Goal: Transaction & Acquisition: Purchase product/service

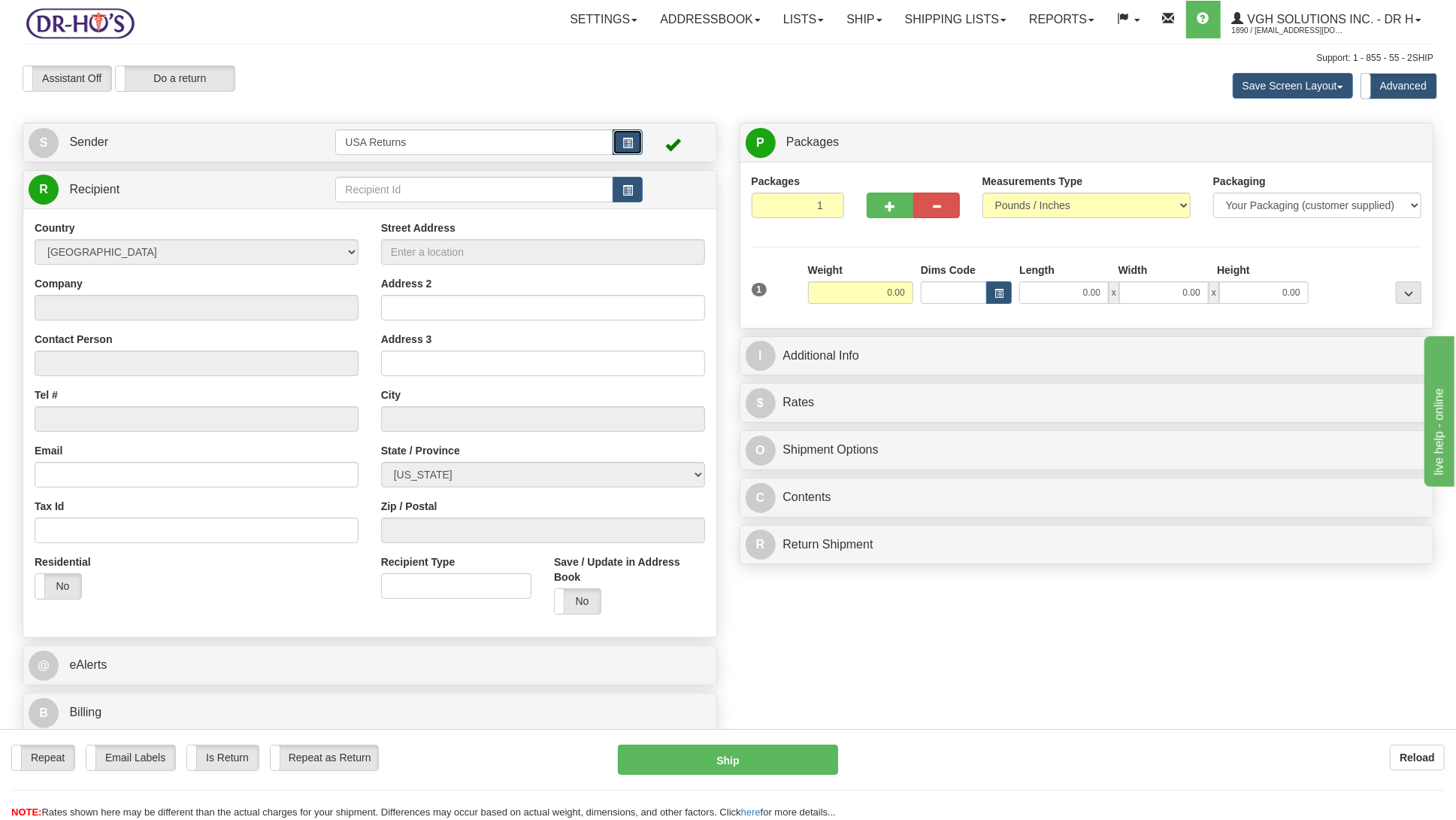
click at [623, 140] on span "button" at bounding box center [628, 142] width 10 height 9
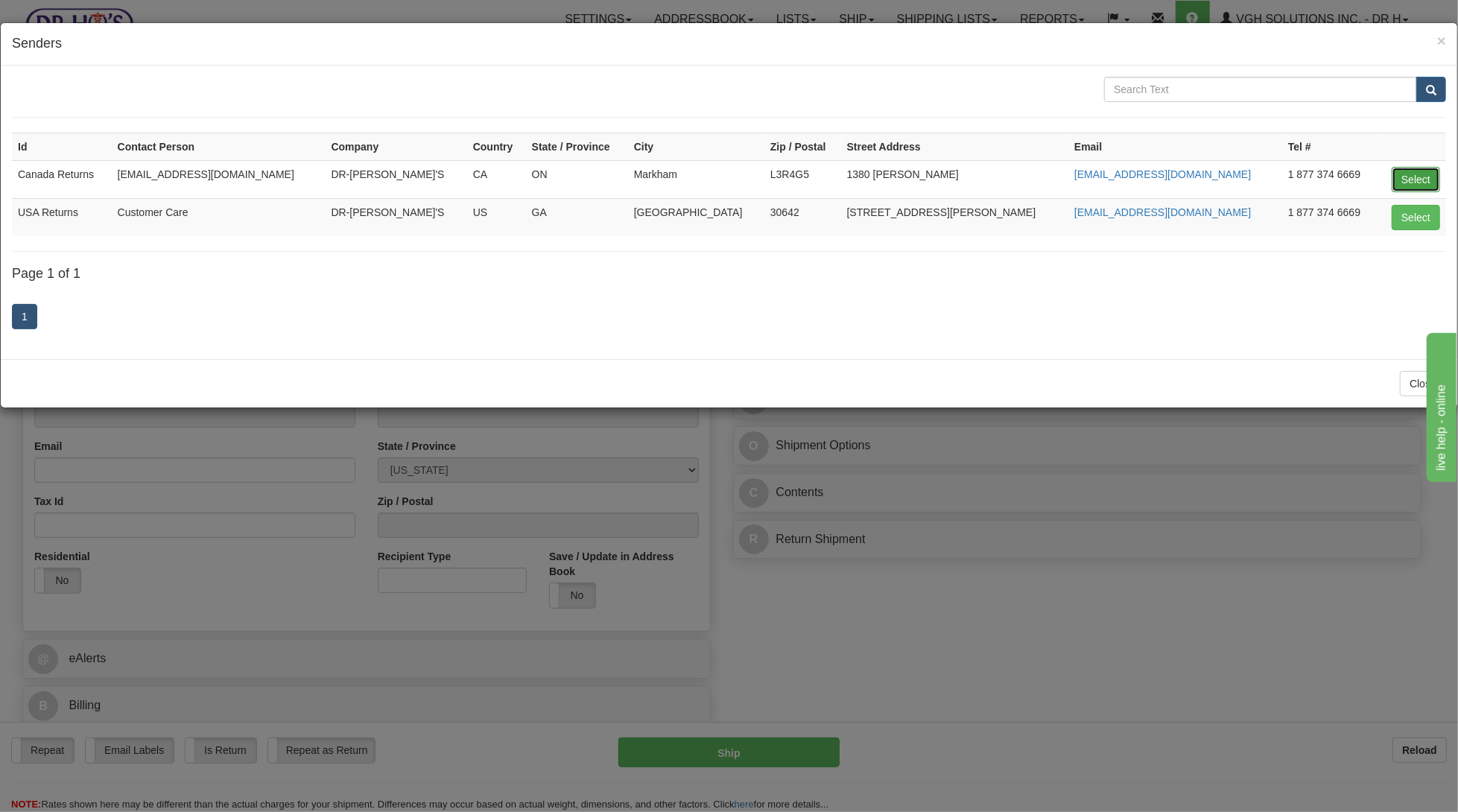
click at [1408, 179] on button "Select" at bounding box center [1416, 179] width 48 height 25
type input "Canada Returns"
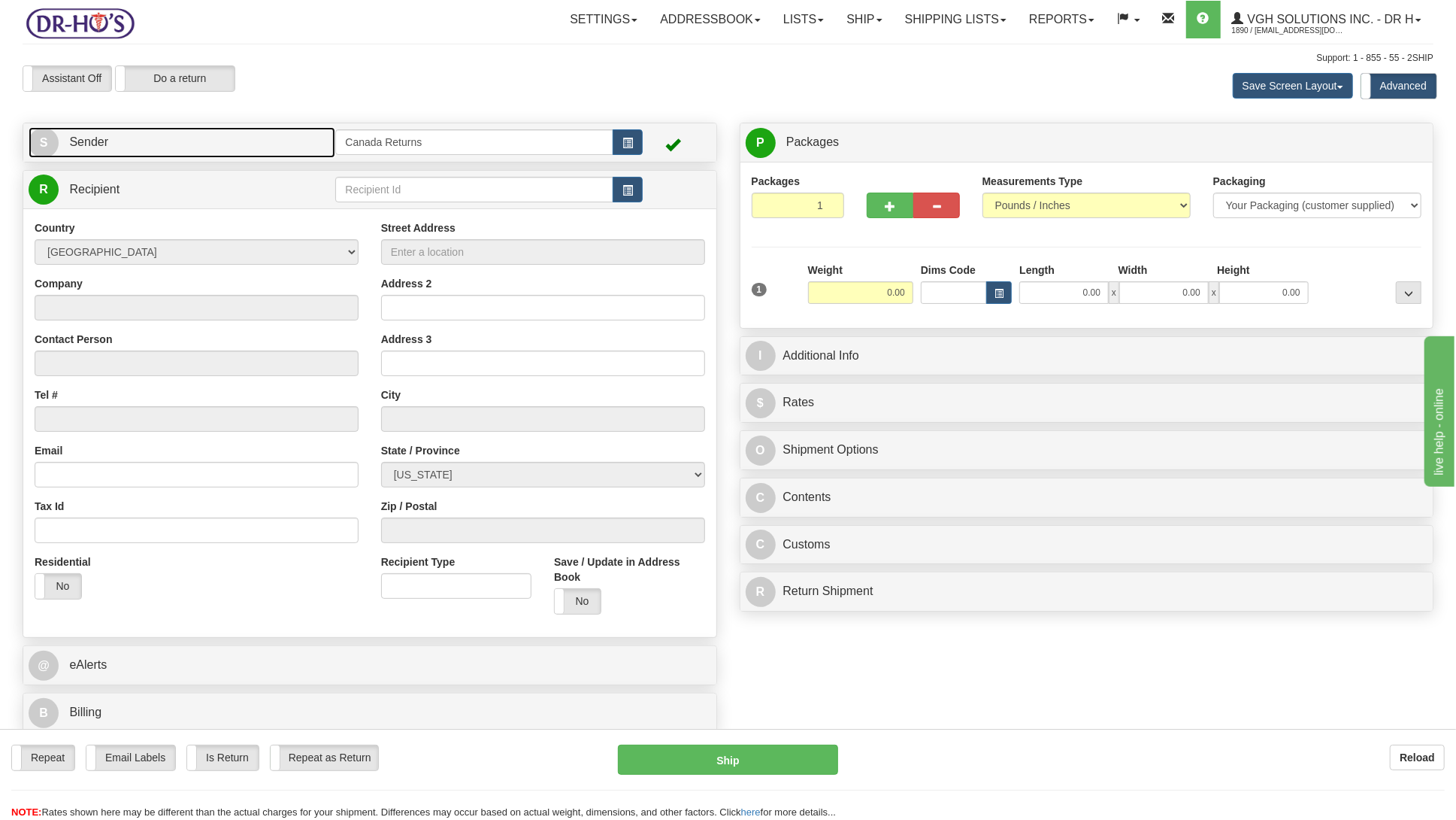
click at [251, 149] on link "S Sender" at bounding box center [182, 142] width 307 height 31
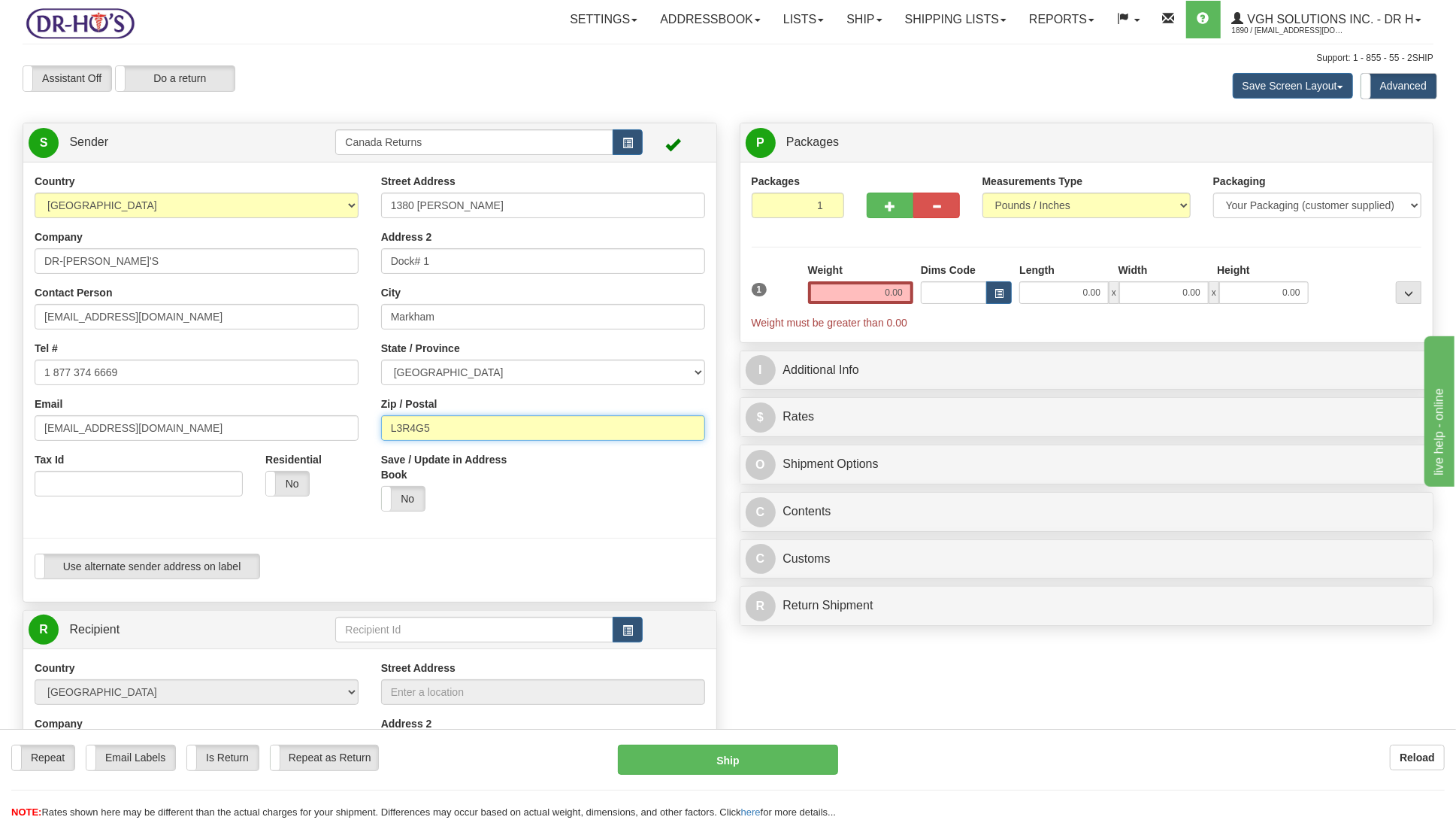
click at [440, 422] on input "L3R4G5" at bounding box center [543, 428] width 324 height 26
paste input "V6Z2W9"
type input "V6Z2W9"
drag, startPoint x: 548, startPoint y: 376, endPoint x: 534, endPoint y: 388, distance: 18.4
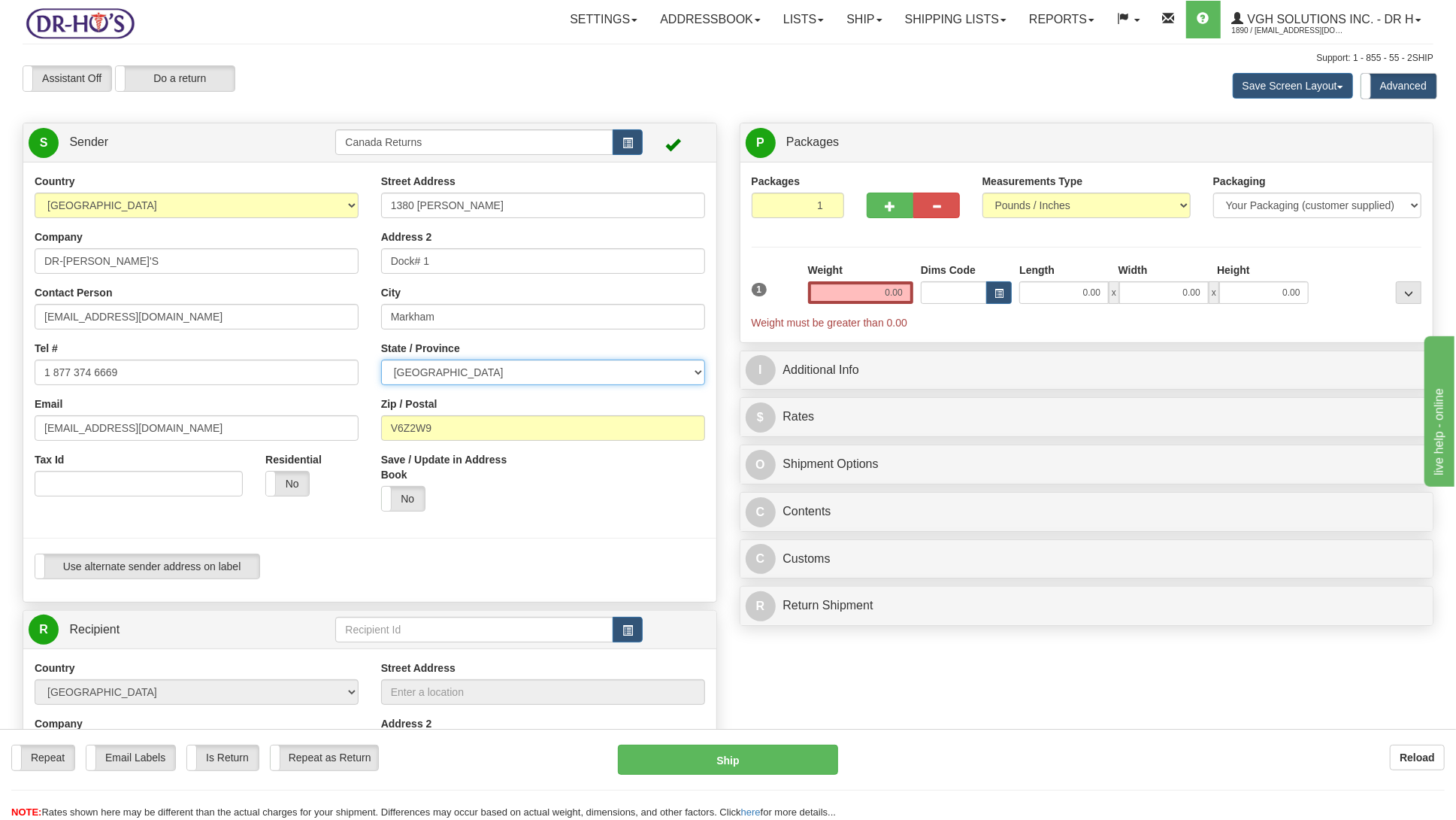
click at [548, 376] on select "[GEOGRAPHIC_DATA] [GEOGRAPHIC_DATA] [GEOGRAPHIC_DATA] [GEOGRAPHIC_DATA] [GEOGRA…" at bounding box center [543, 372] width 324 height 26
select select "BC"
click at [381, 359] on select "[GEOGRAPHIC_DATA] [GEOGRAPHIC_DATA] [GEOGRAPHIC_DATA] [GEOGRAPHIC_DATA] [GEOGRA…" at bounding box center [543, 372] width 324 height 26
click at [461, 314] on input "Markham" at bounding box center [543, 317] width 324 height 26
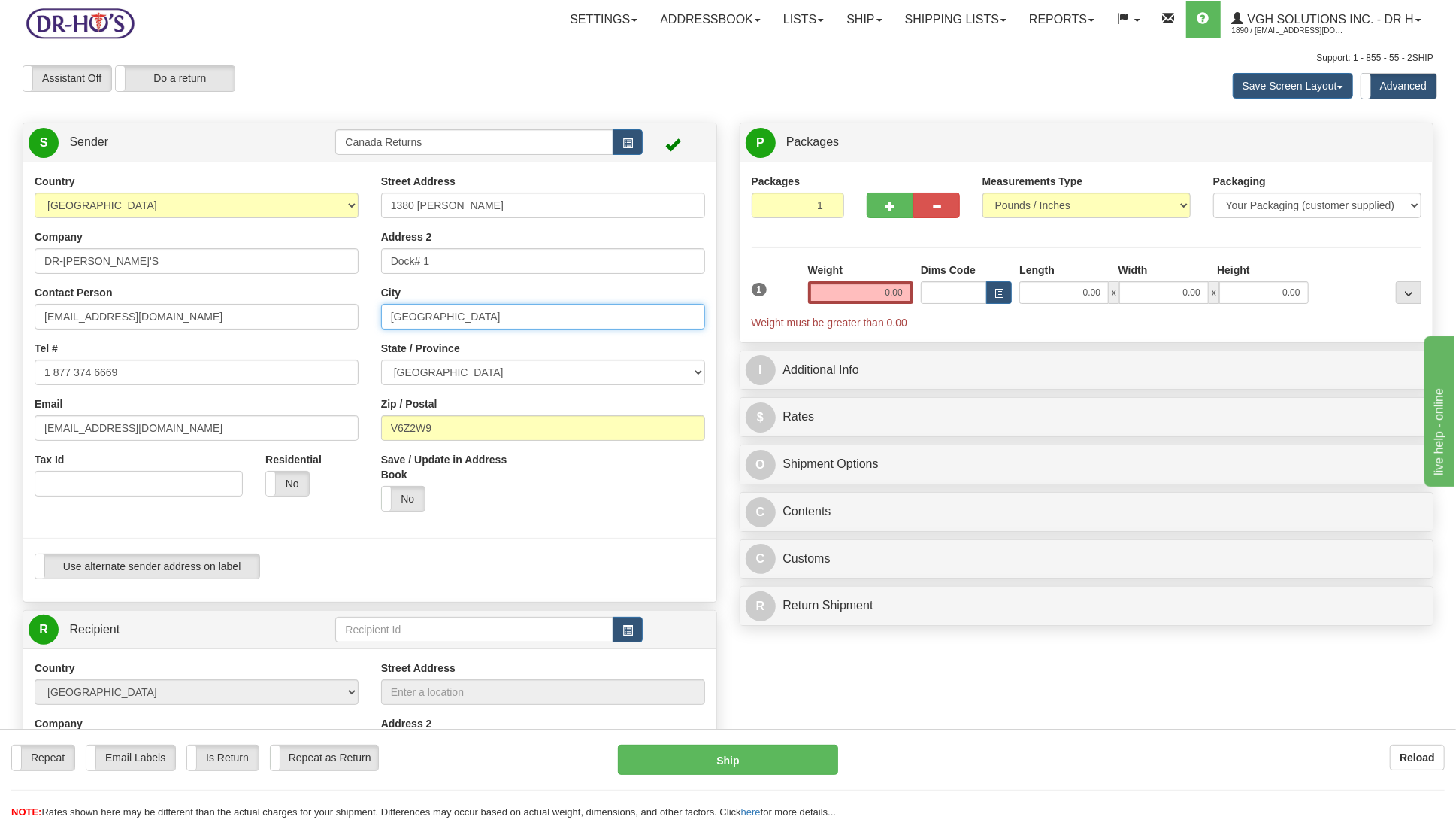
type input "[GEOGRAPHIC_DATA]"
click at [460, 262] on input "Dock# 1" at bounding box center [543, 261] width 324 height 26
drag, startPoint x: 482, startPoint y: 208, endPoint x: 316, endPoint y: 208, distance: 166.0
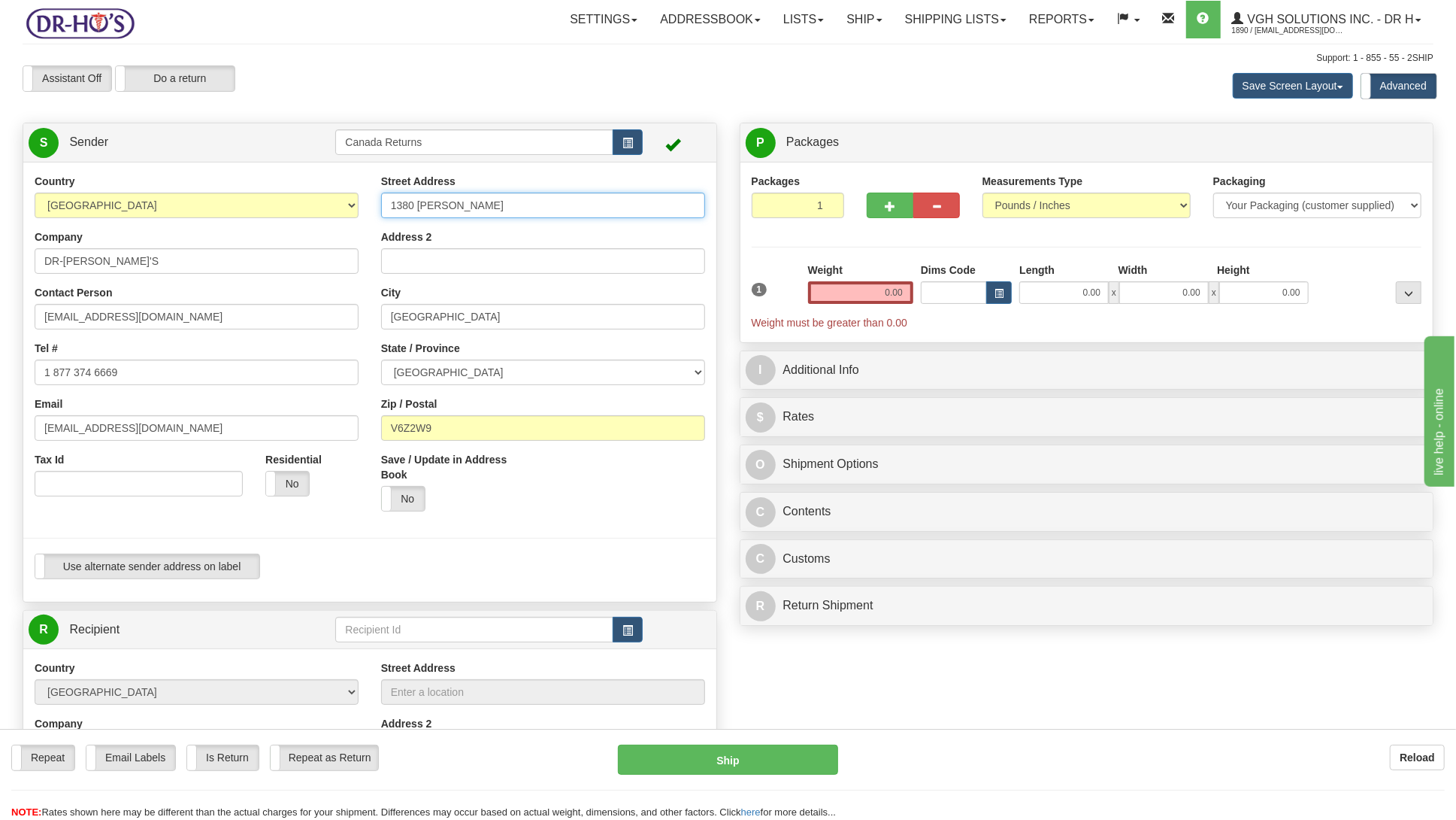
click at [316, 208] on div "Country [GEOGRAPHIC_DATA] [GEOGRAPHIC_DATA] [GEOGRAPHIC_DATA] [GEOGRAPHIC_DATA]…" at bounding box center [369, 382] width 693 height 416
paste input "3 MARINASIDE CRES Apt 2202"
type input "1383 MARINASIDE CRES Apt 2202"
click at [118, 262] on input "DR-[PERSON_NAME]'S" at bounding box center [197, 261] width 324 height 26
click at [116, 263] on input "DR-[PERSON_NAME]'S" at bounding box center [197, 261] width 324 height 26
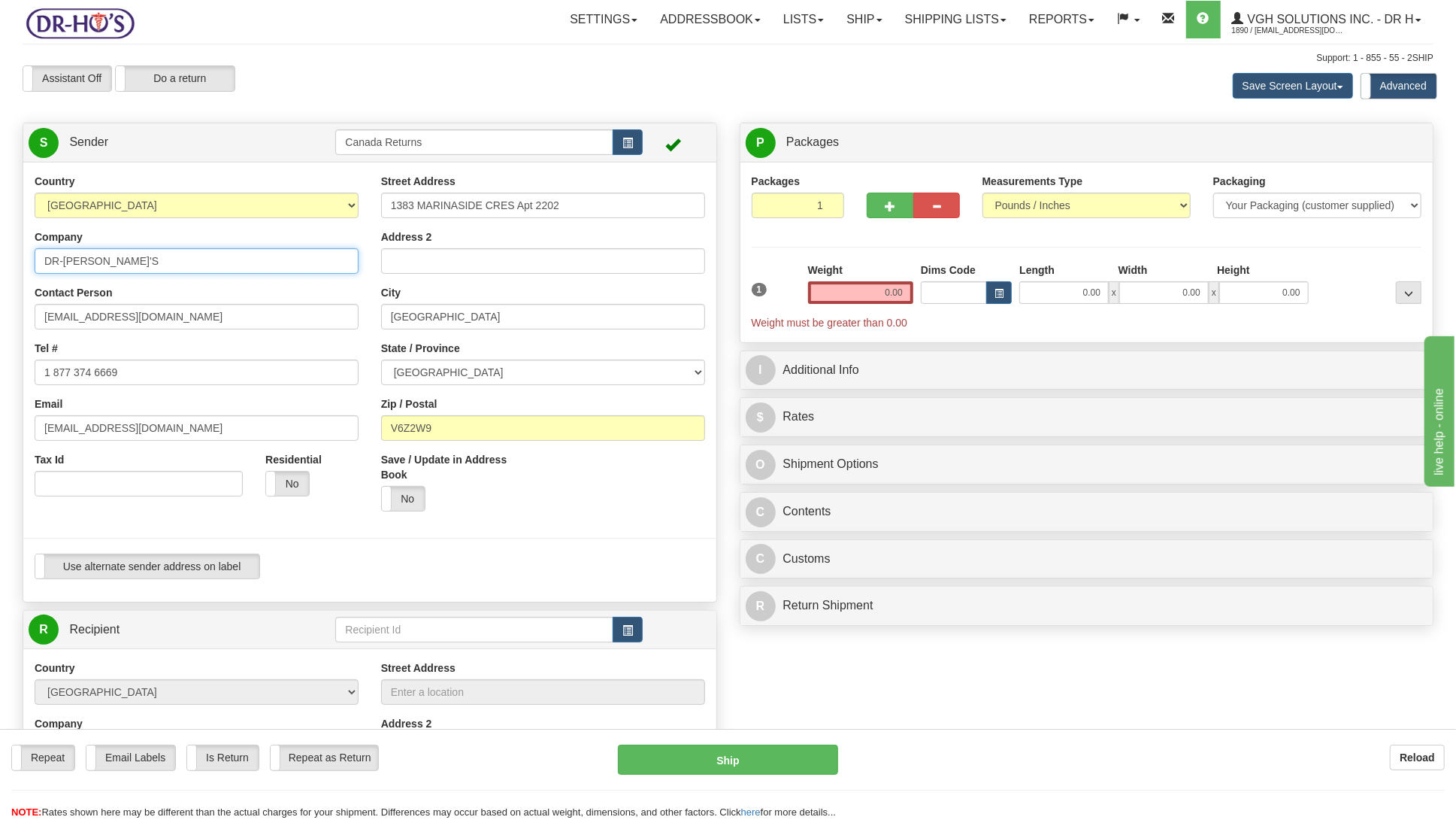
click at [116, 263] on input "DR-[PERSON_NAME]'S" at bounding box center [197, 261] width 324 height 26
click at [96, 263] on input "DR-[PERSON_NAME]'S" at bounding box center [197, 261] width 324 height 26
paste input "[PERSON_NAME]"
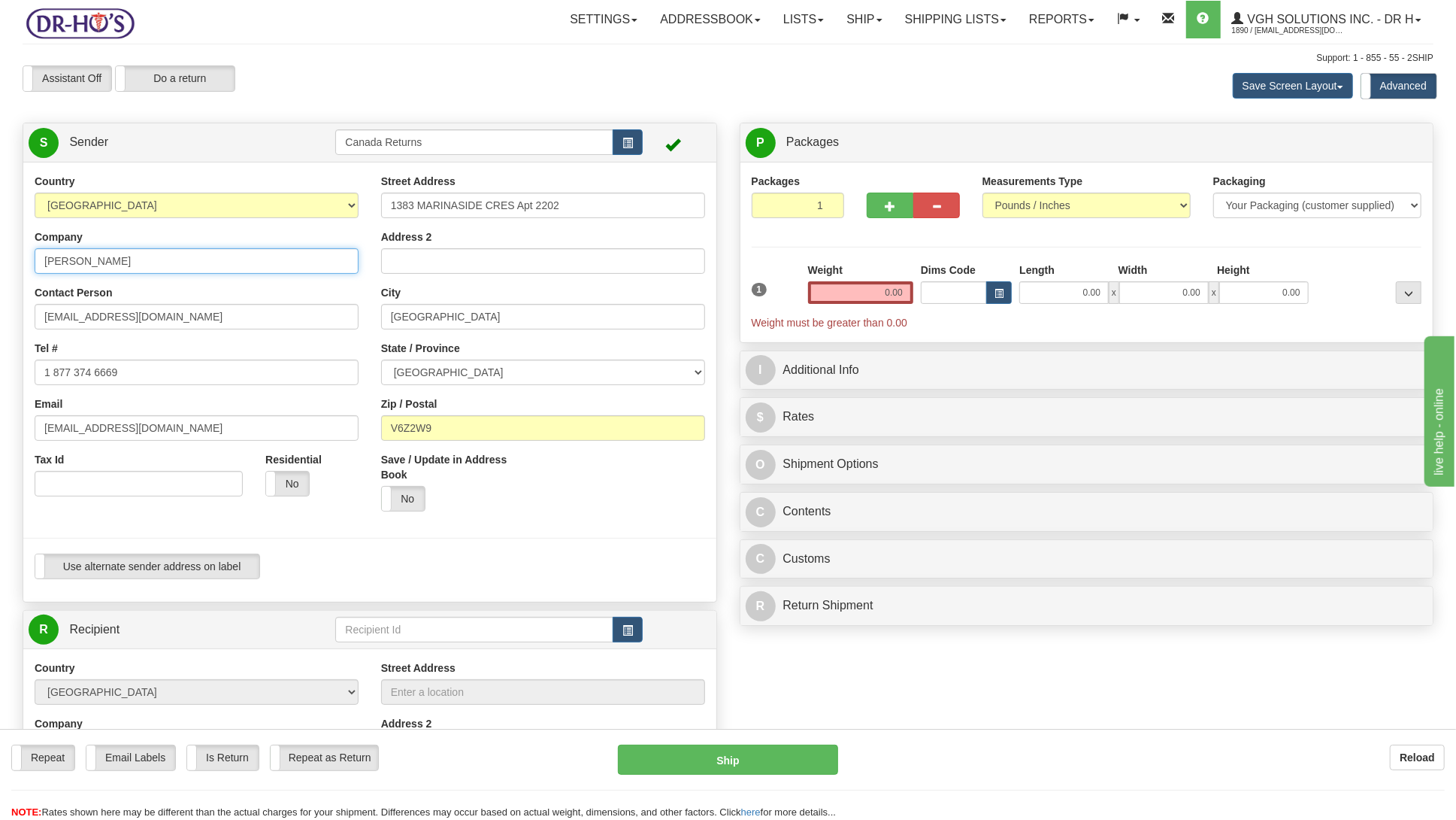
type input "[PERSON_NAME]"
click at [620, 503] on div "Save / Update in Address Book Yes No" at bounding box center [543, 487] width 346 height 71
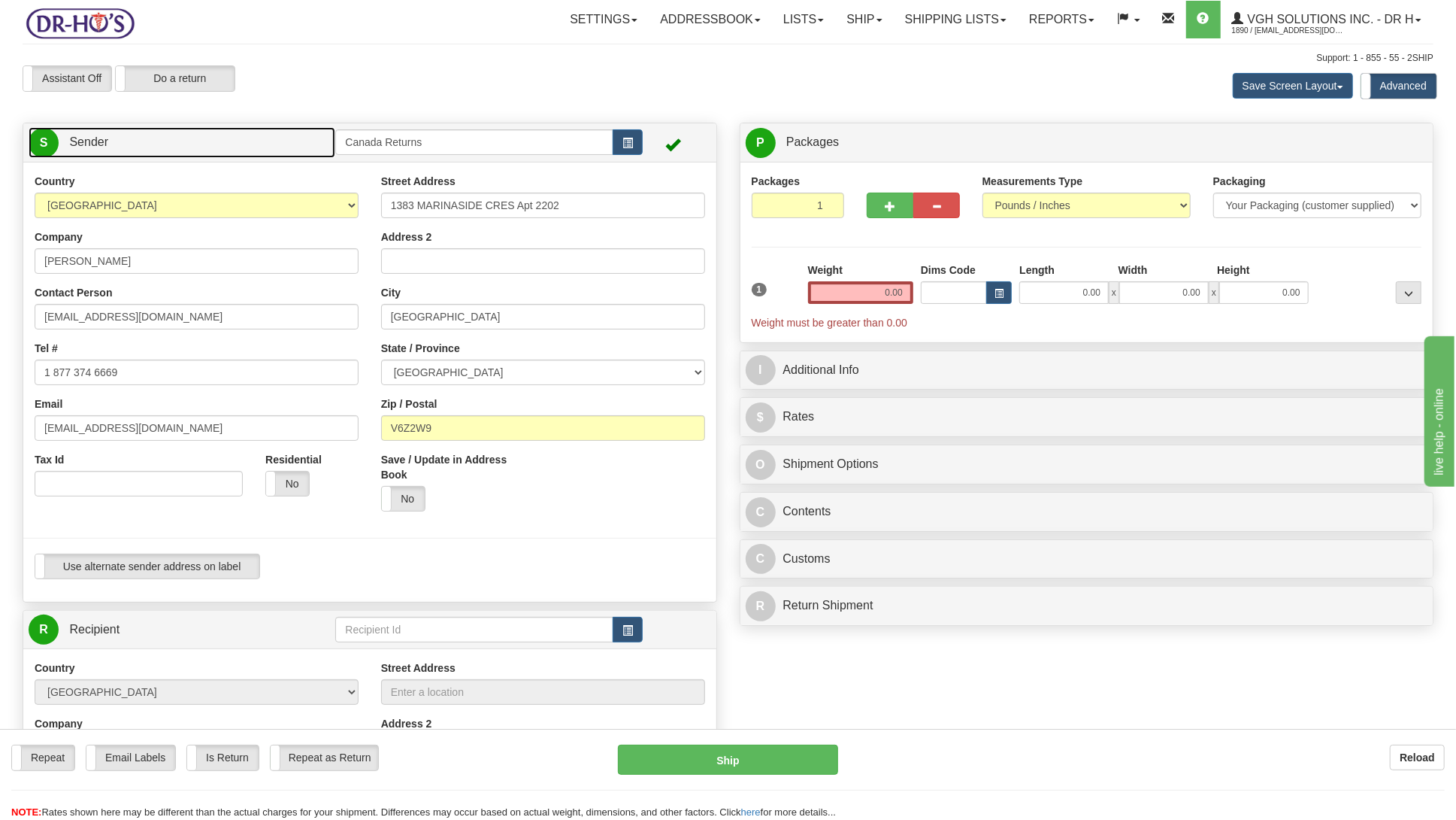
click at [281, 142] on link "S Sender" at bounding box center [182, 142] width 307 height 31
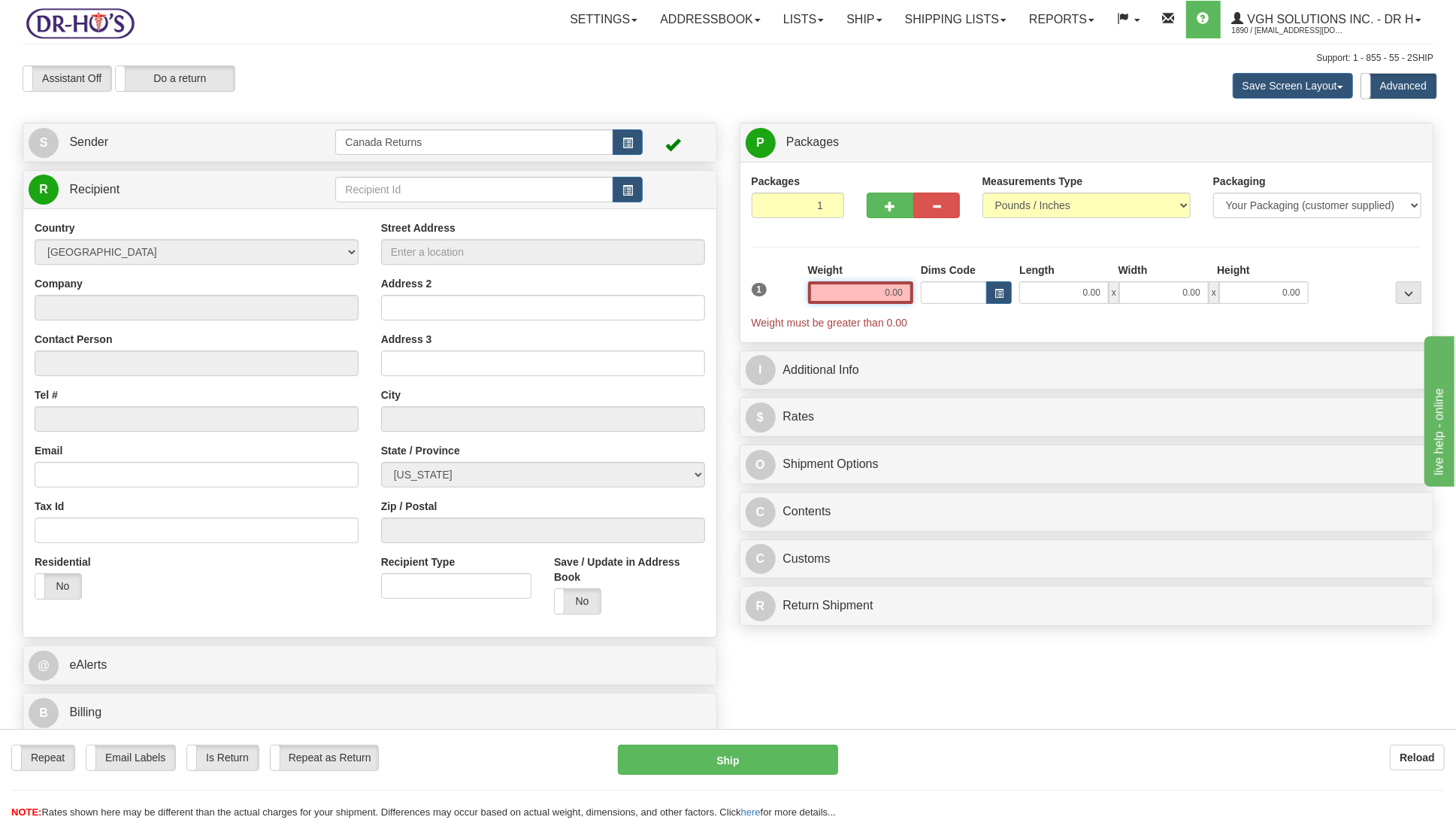
click at [865, 293] on input "0.00" at bounding box center [861, 293] width 105 height 22
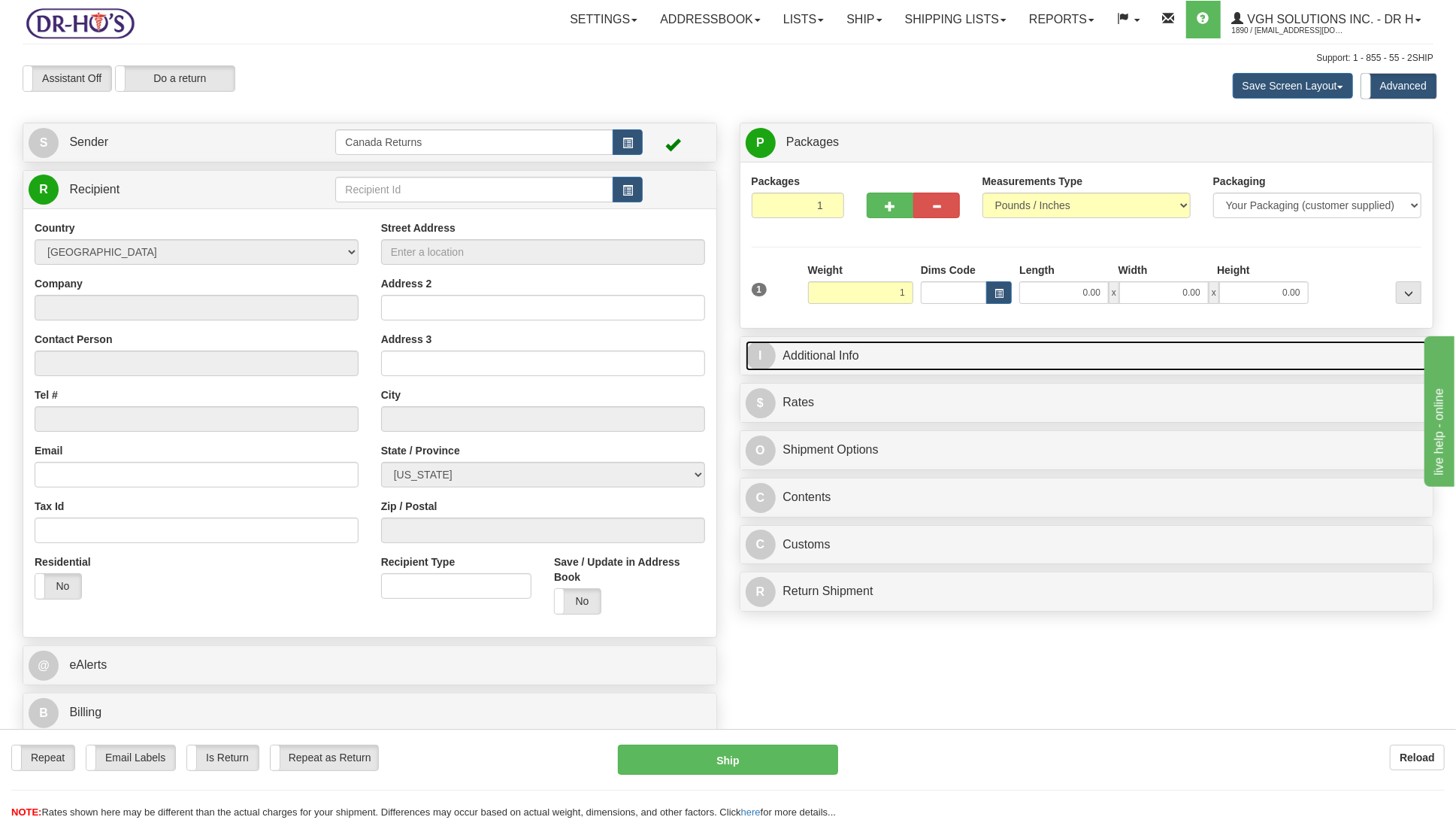
type input "1.00"
drag, startPoint x: 875, startPoint y: 347, endPoint x: 899, endPoint y: 387, distance: 46.6
click at [879, 346] on link "I Additional Info" at bounding box center [1087, 356] width 682 height 31
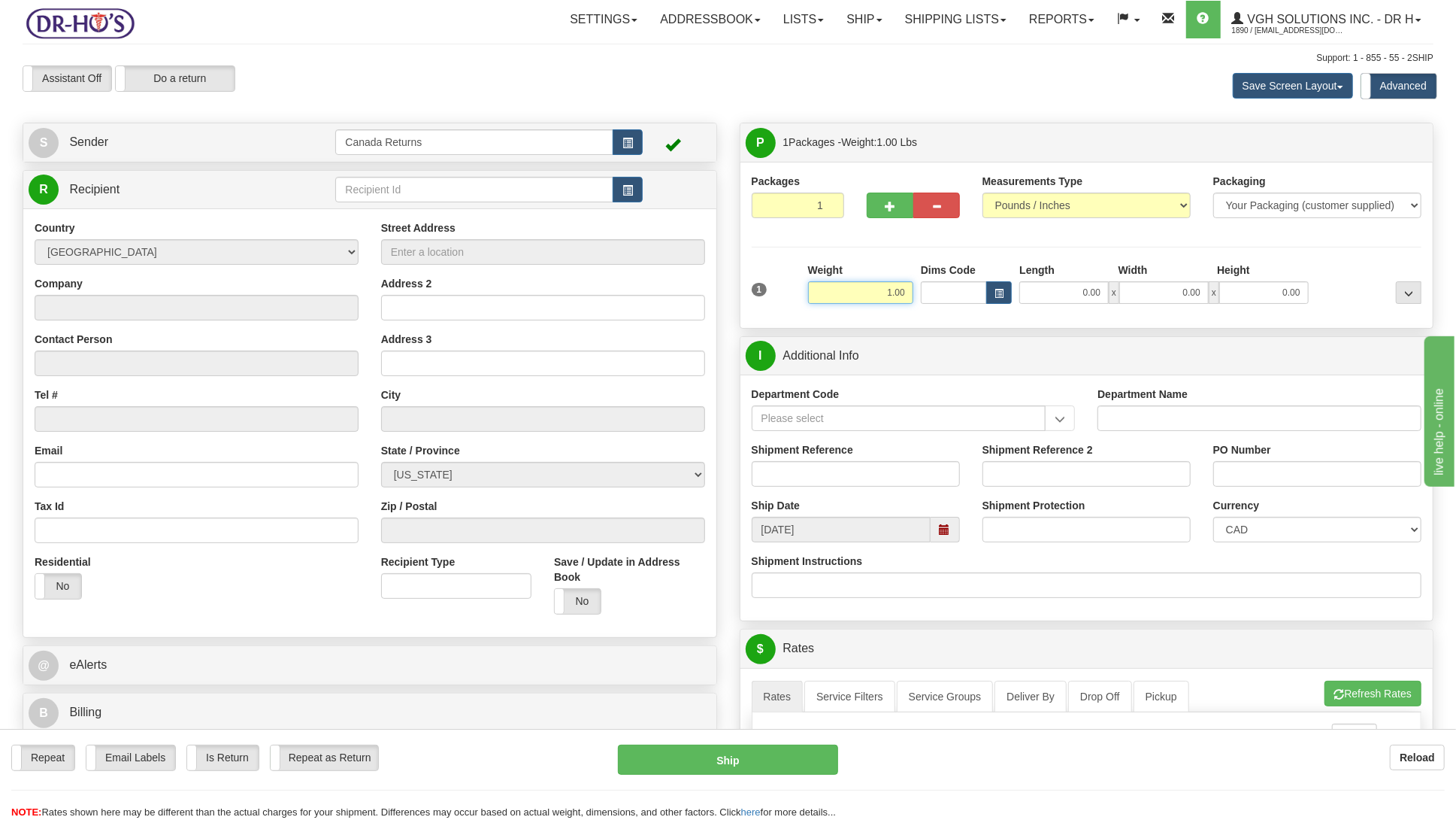
click at [852, 295] on input "1.00" at bounding box center [861, 293] width 105 height 22
click at [875, 486] on input "Shipment Reference" at bounding box center [856, 474] width 208 height 26
drag, startPoint x: 938, startPoint y: 531, endPoint x: 945, endPoint y: 516, distance: 16.6
click at [942, 531] on span at bounding box center [945, 530] width 29 height 26
type input "1142983"
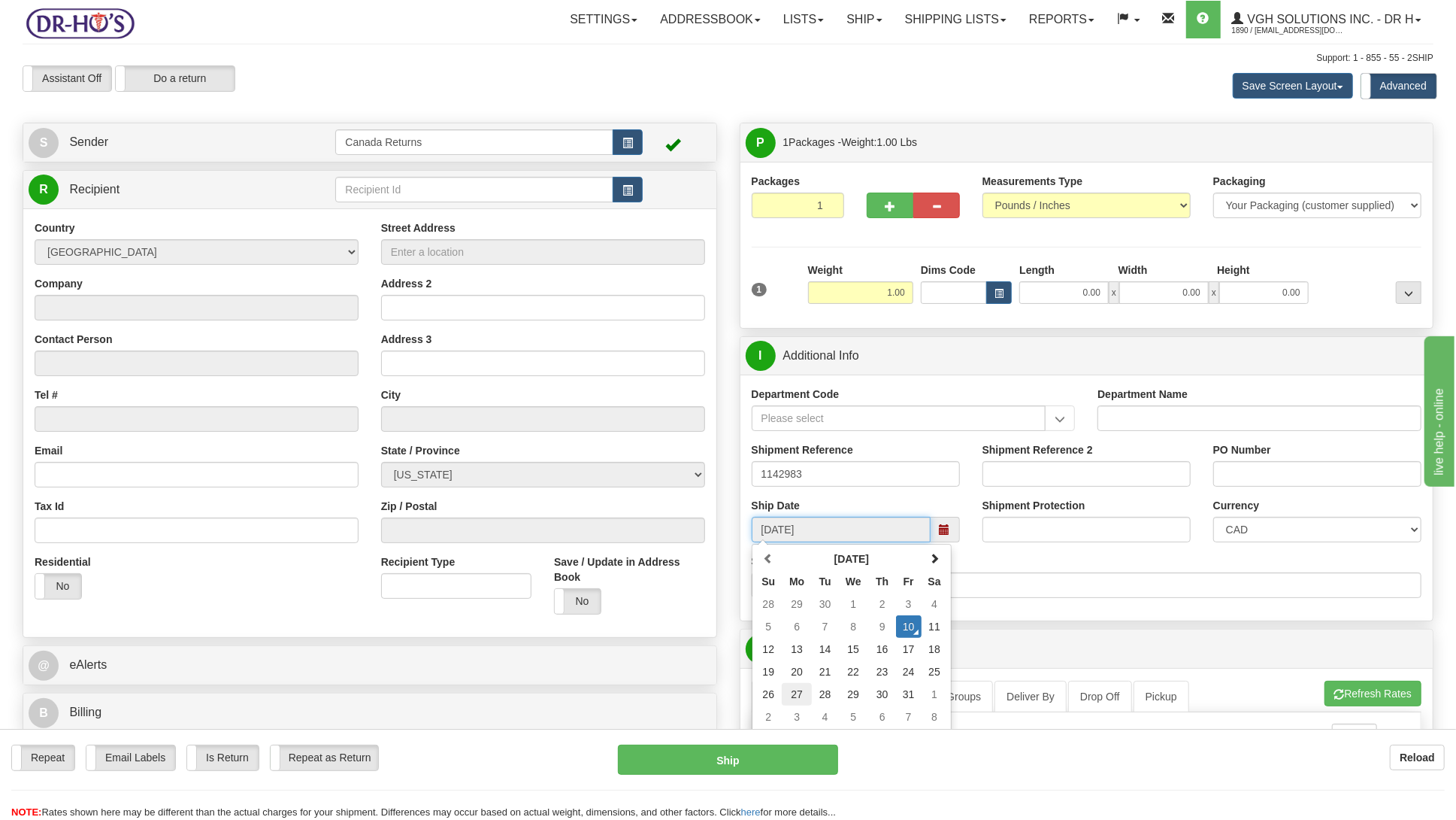
click at [795, 695] on td "27" at bounding box center [797, 694] width 30 height 22
type input "[DATE]"
click at [638, 193] on button "button" at bounding box center [627, 189] width 30 height 26
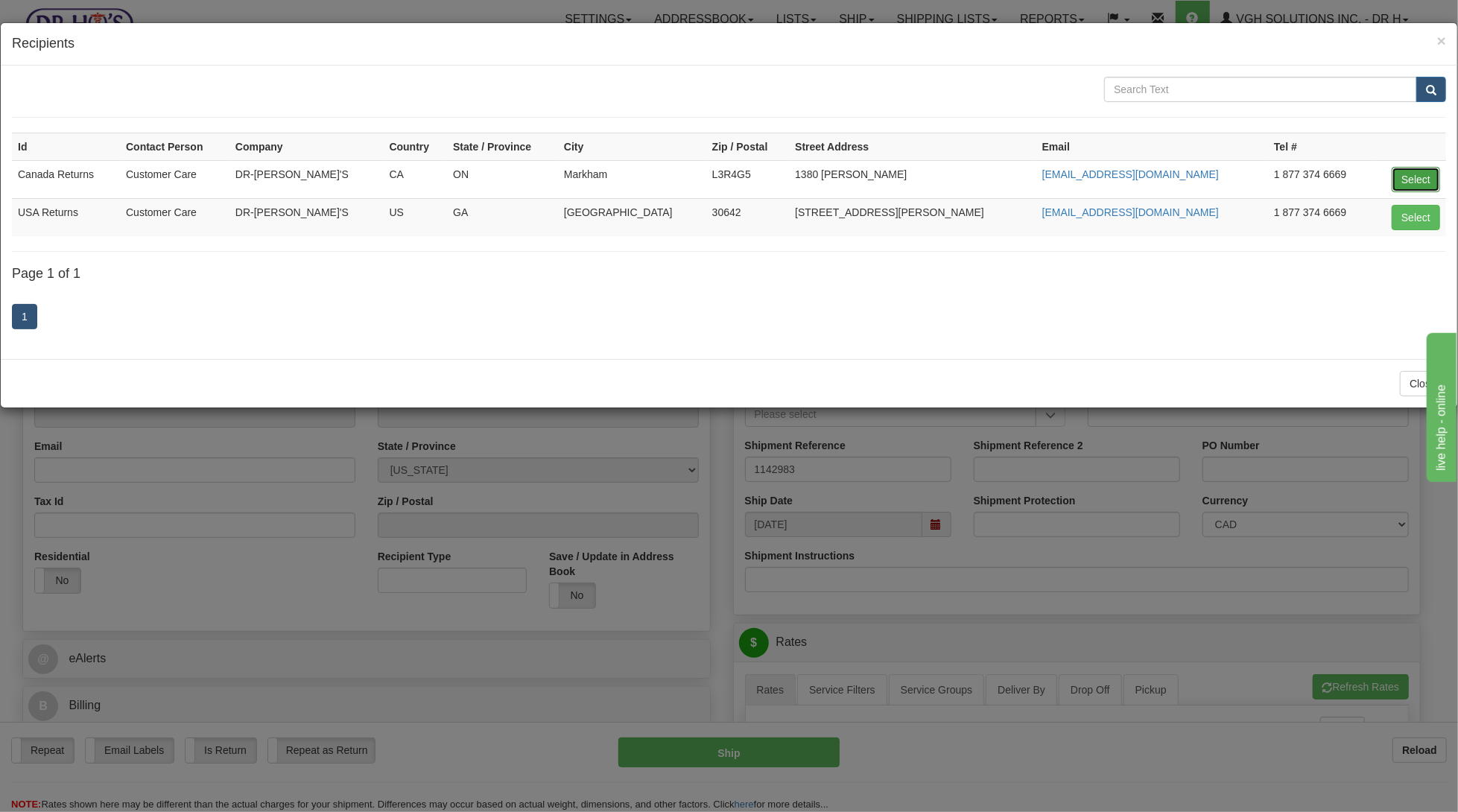
click at [1426, 177] on button "Select" at bounding box center [1416, 179] width 48 height 25
type input "Canada Returns"
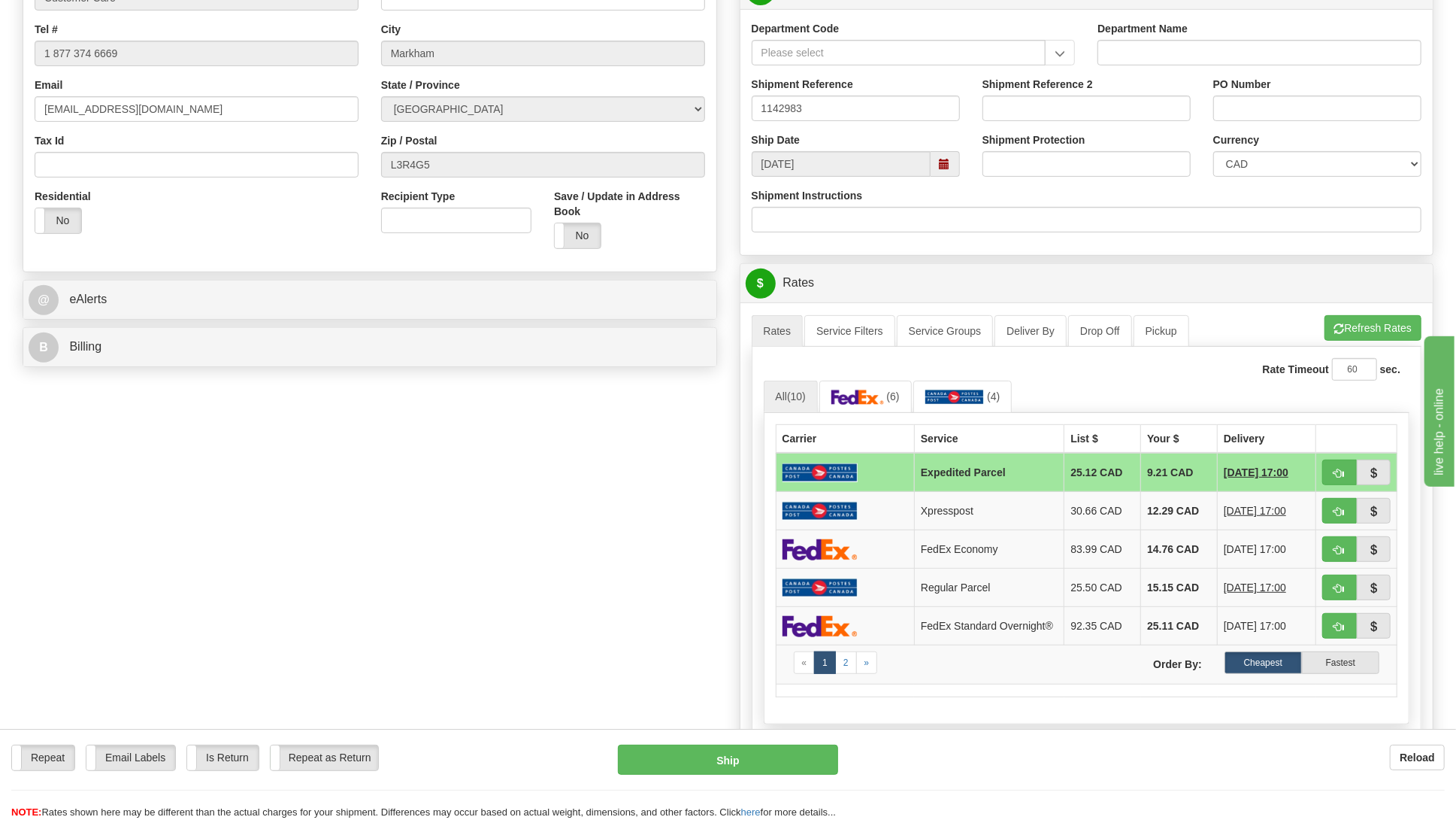
scroll to position [401, 0]
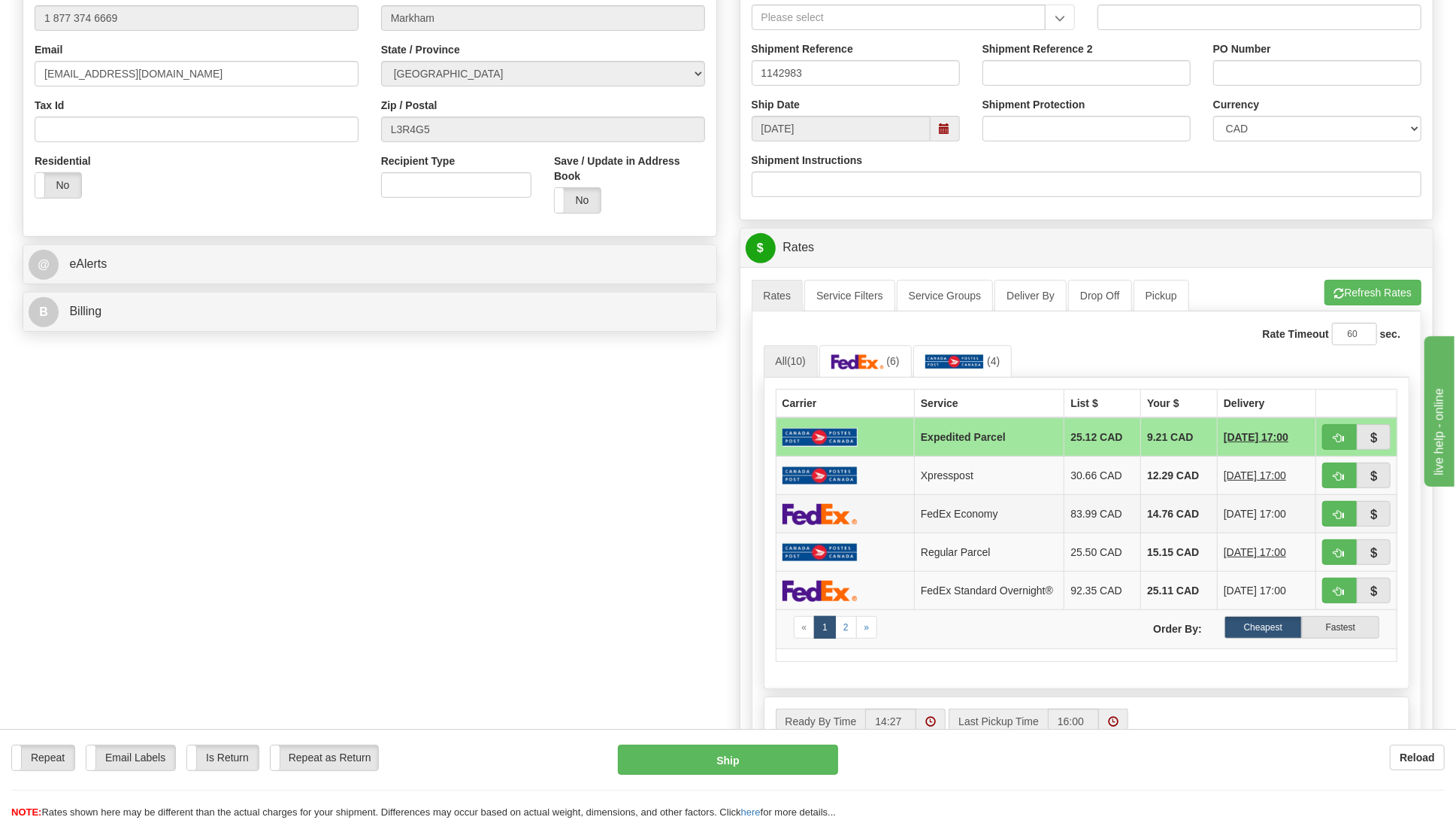
click at [1156, 522] on td "14.76 CAD" at bounding box center [1180, 514] width 77 height 38
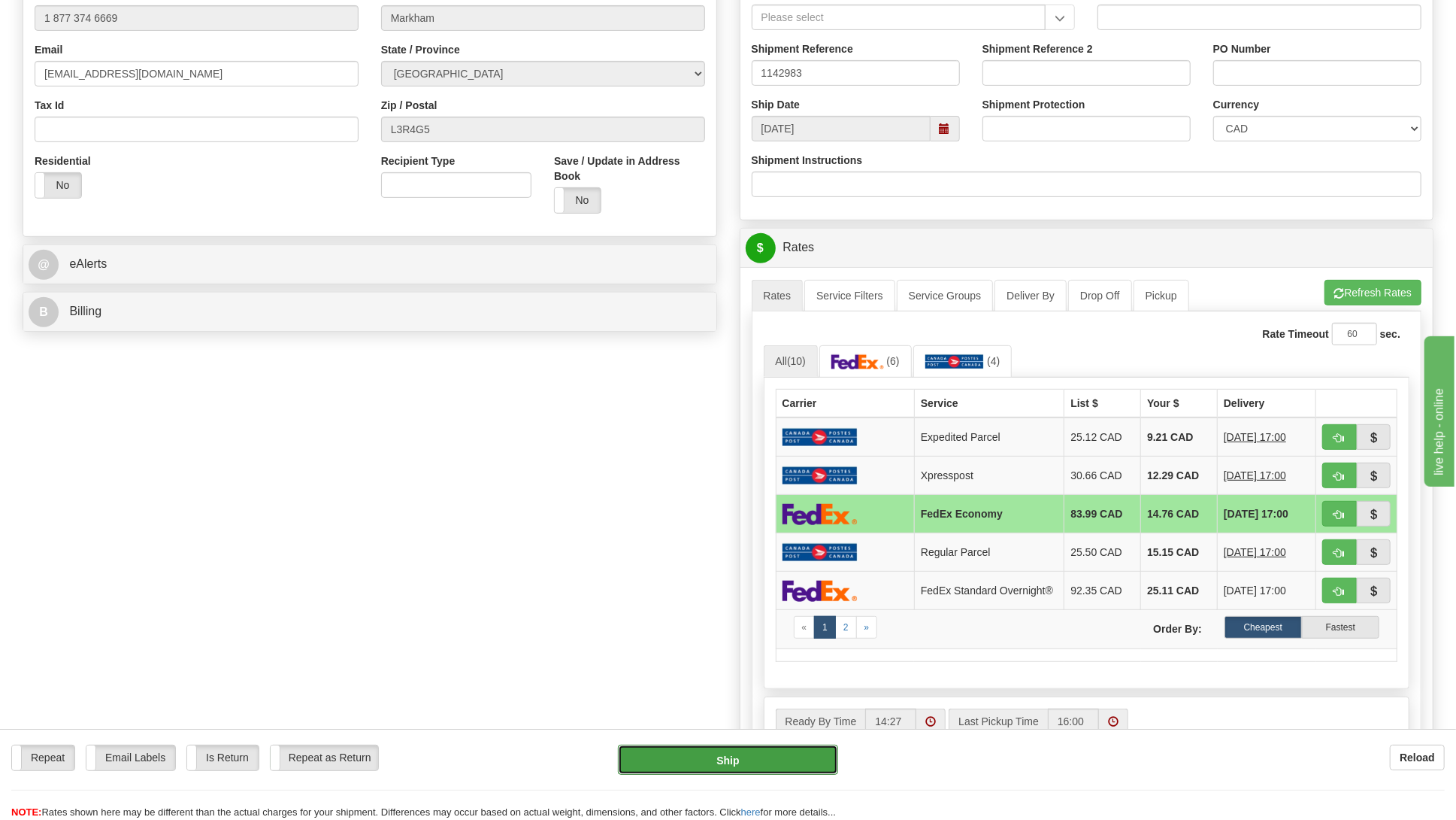
click at [753, 757] on button "Ship" at bounding box center [728, 759] width 220 height 30
type input "20"
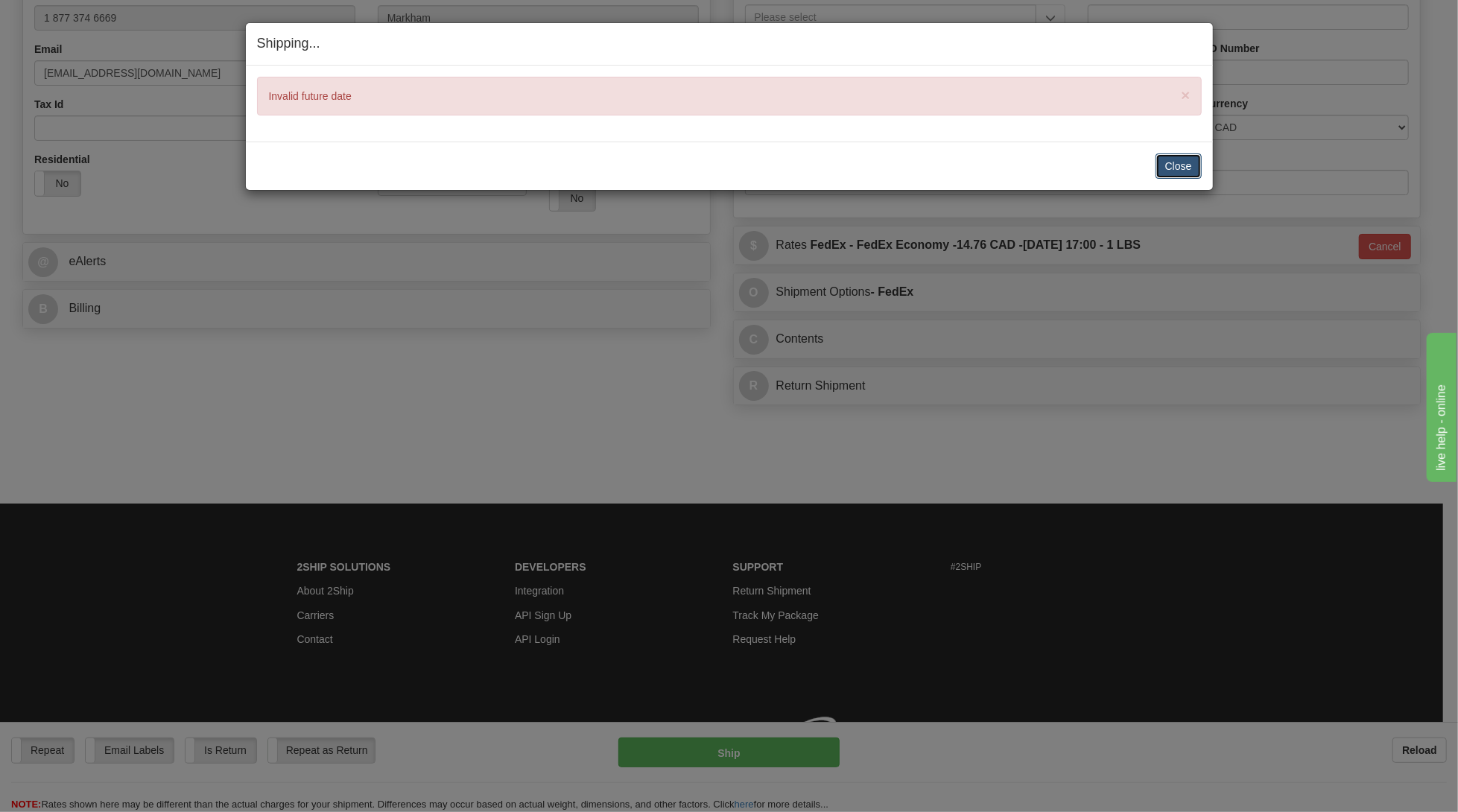
click at [1174, 159] on button "Close" at bounding box center [1178, 166] width 46 height 25
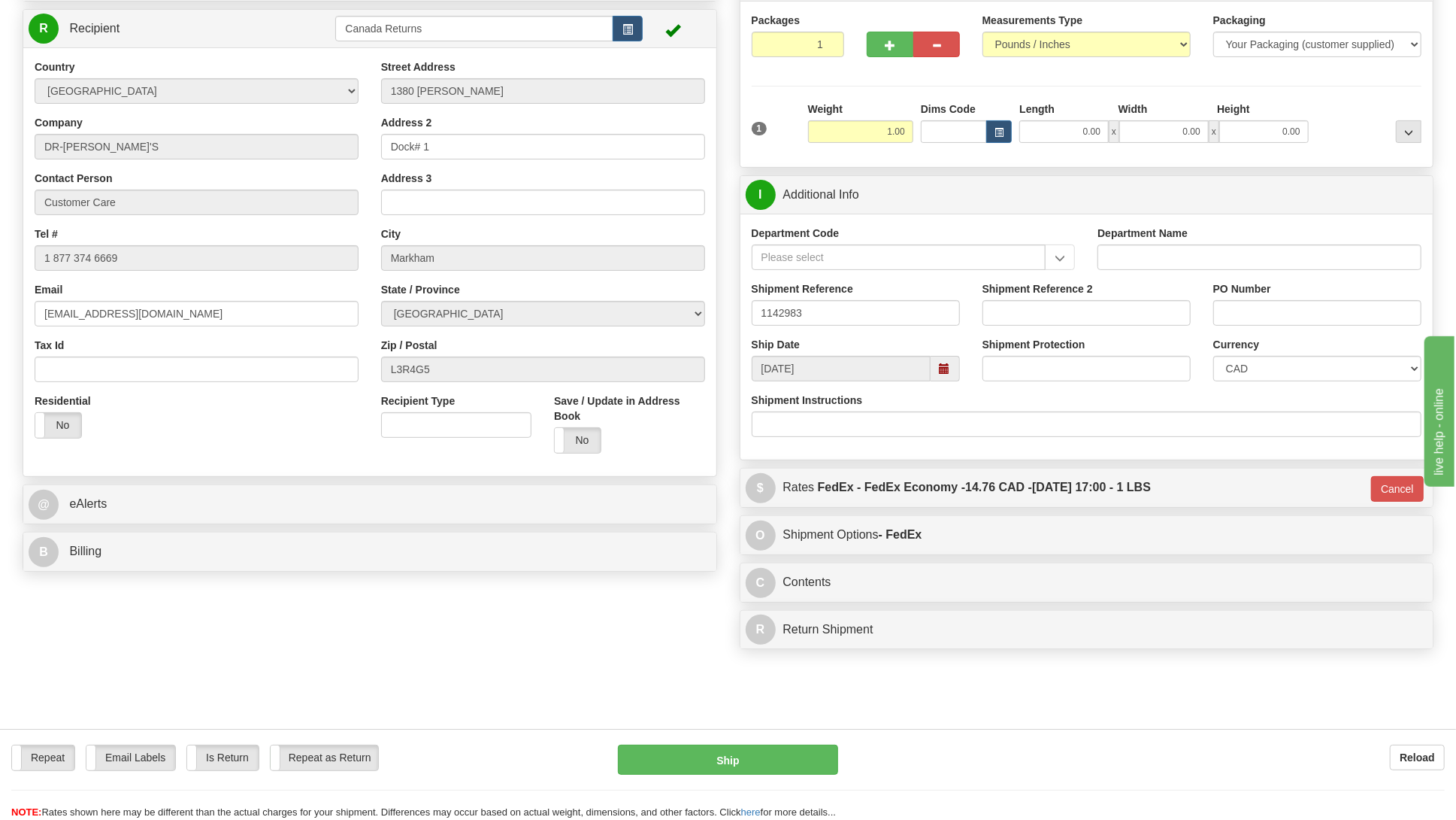
scroll to position [100, 0]
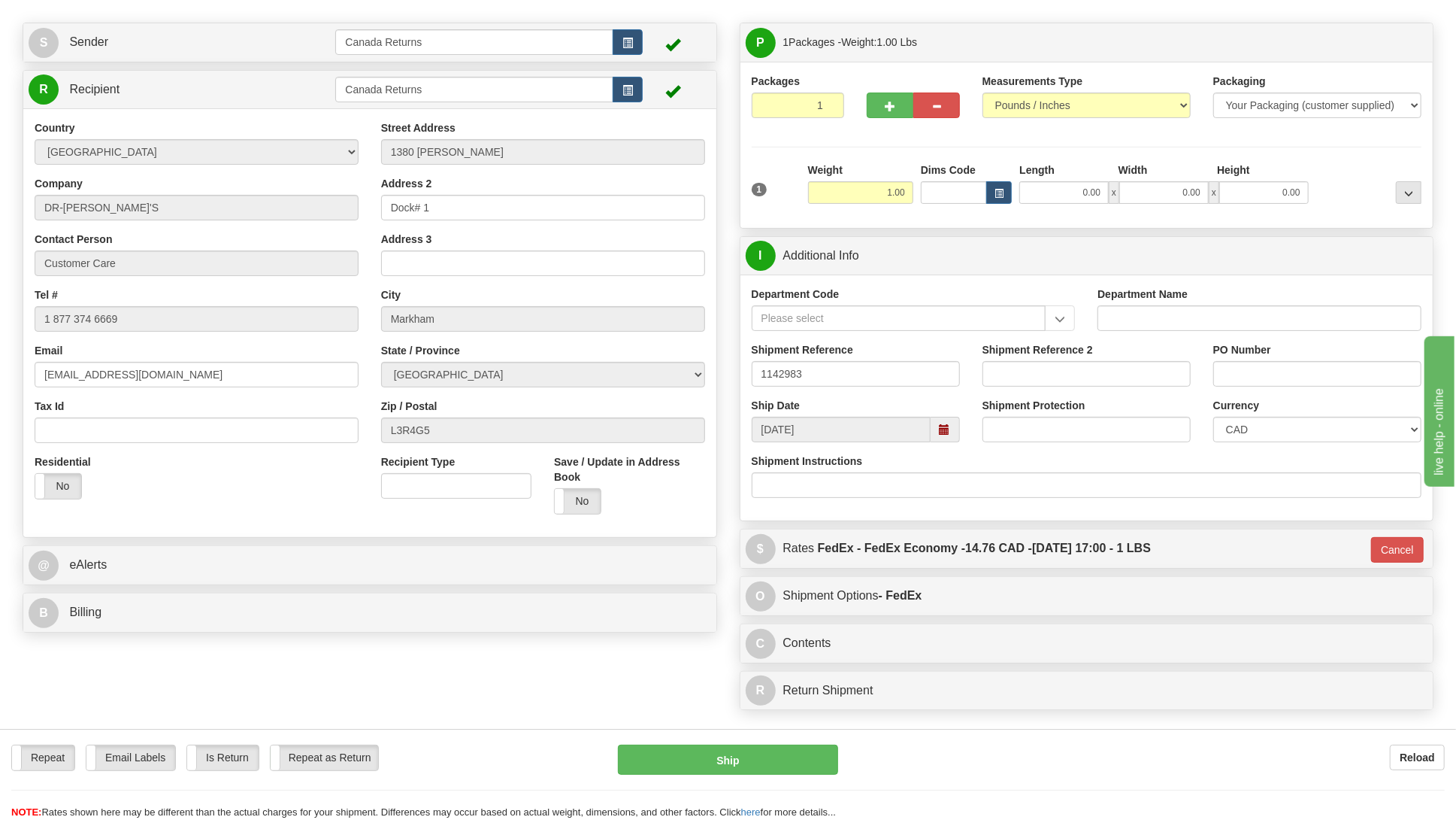
drag, startPoint x: 950, startPoint y: 435, endPoint x: 948, endPoint y: 422, distance: 13.2
click at [948, 434] on span at bounding box center [945, 429] width 29 height 26
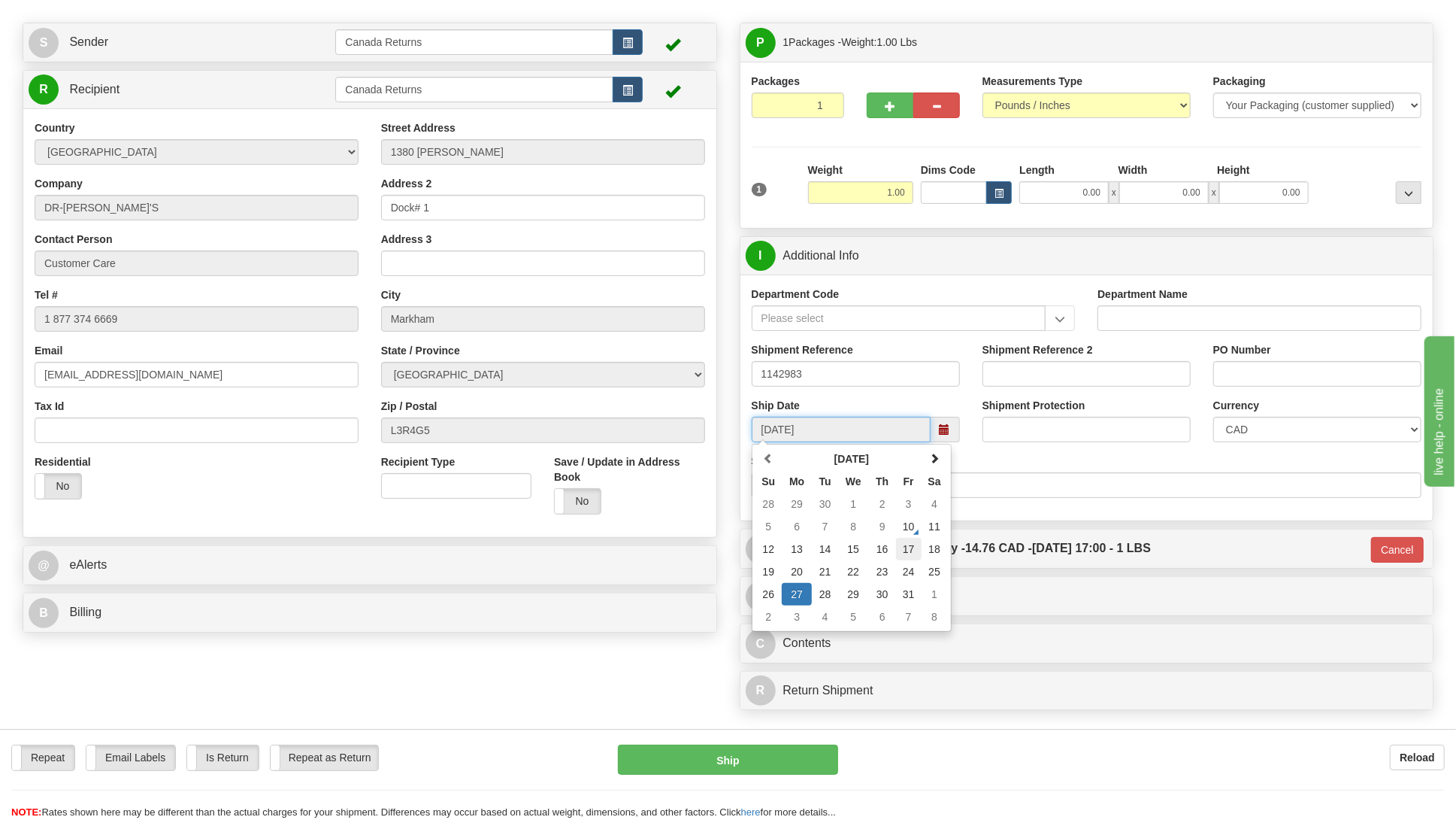
click at [911, 550] on td "17" at bounding box center [909, 549] width 26 height 22
type input "[DATE]"
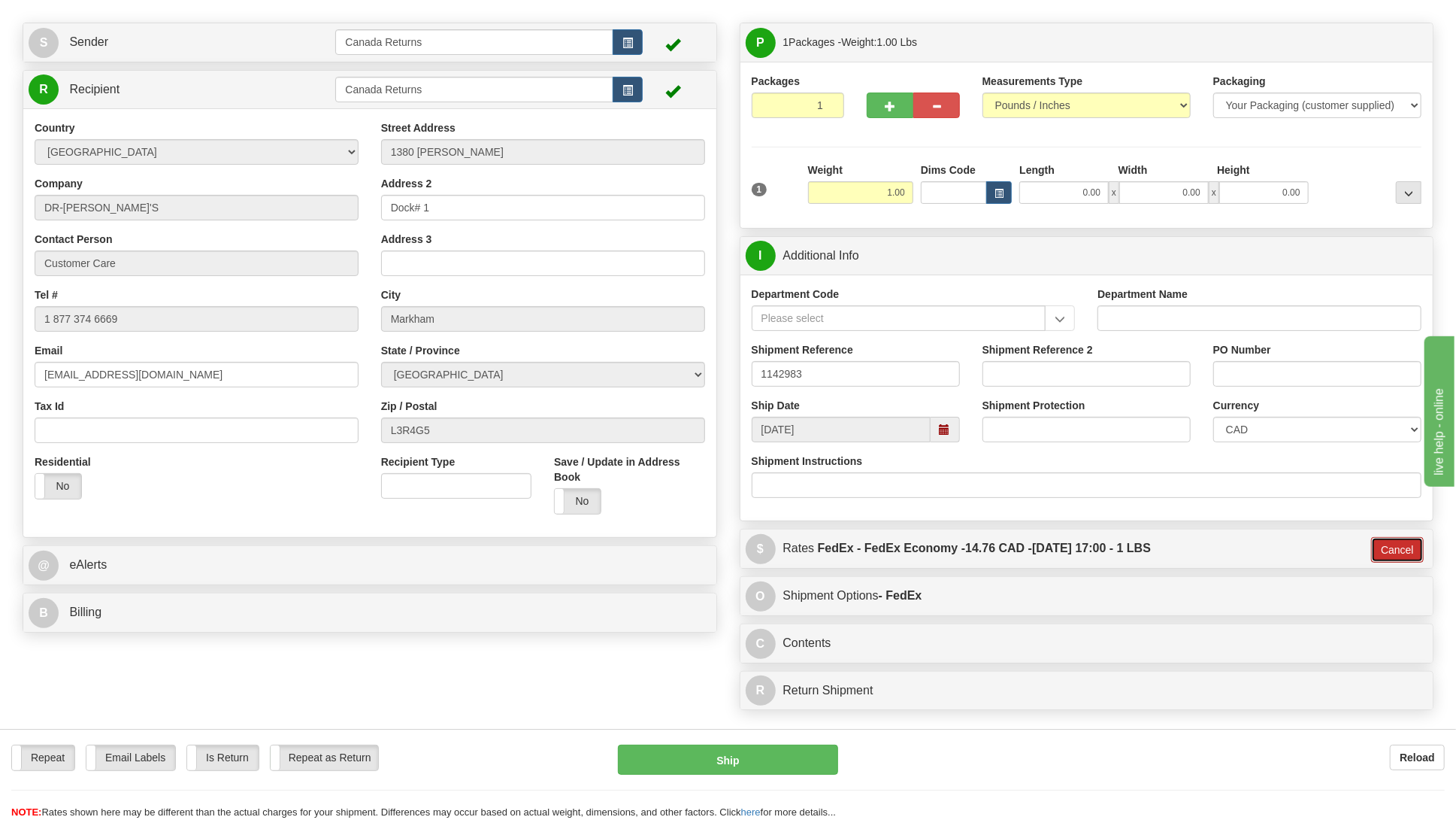
click at [1403, 548] on button "Cancel" at bounding box center [1398, 550] width 53 height 26
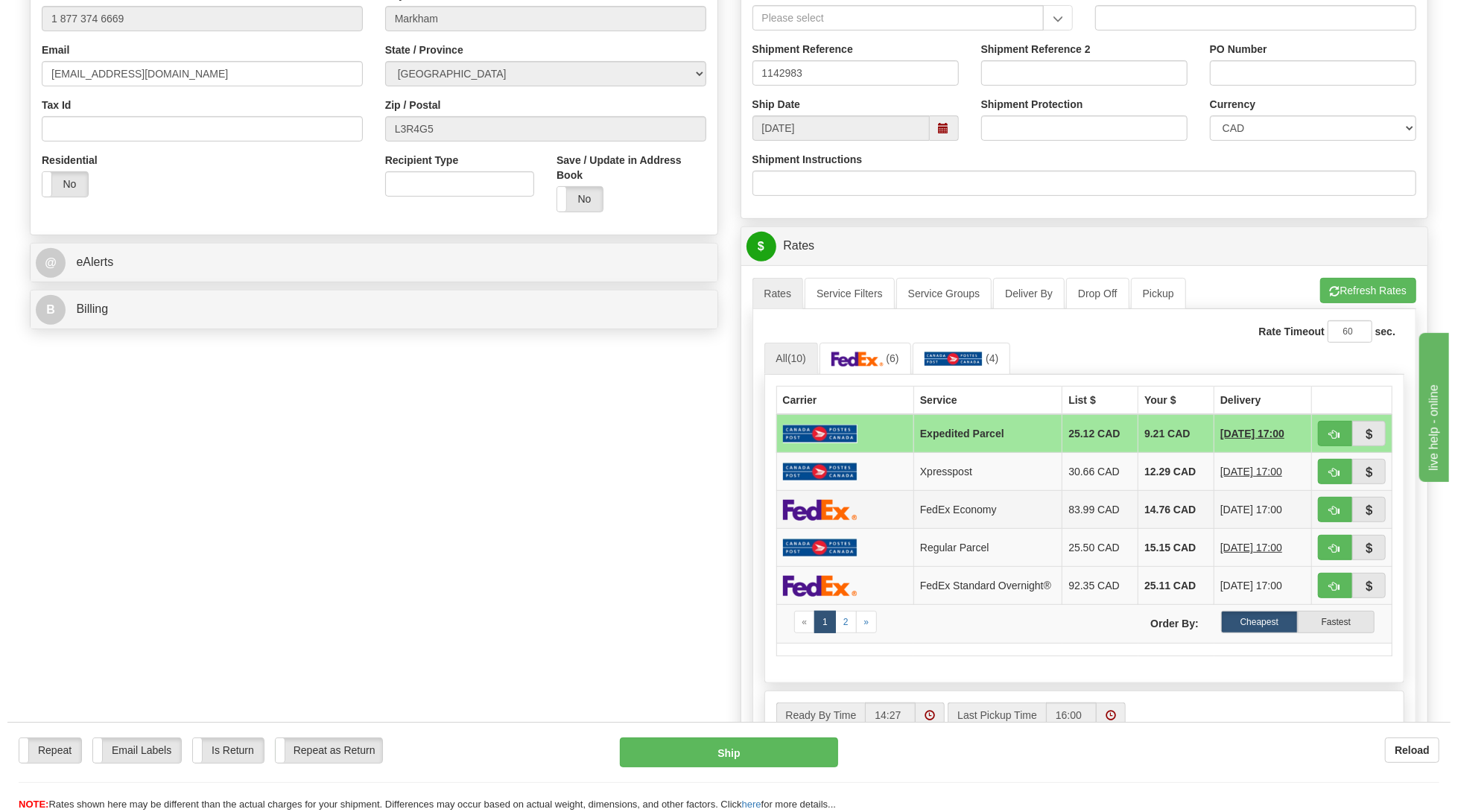
scroll to position [397, 0]
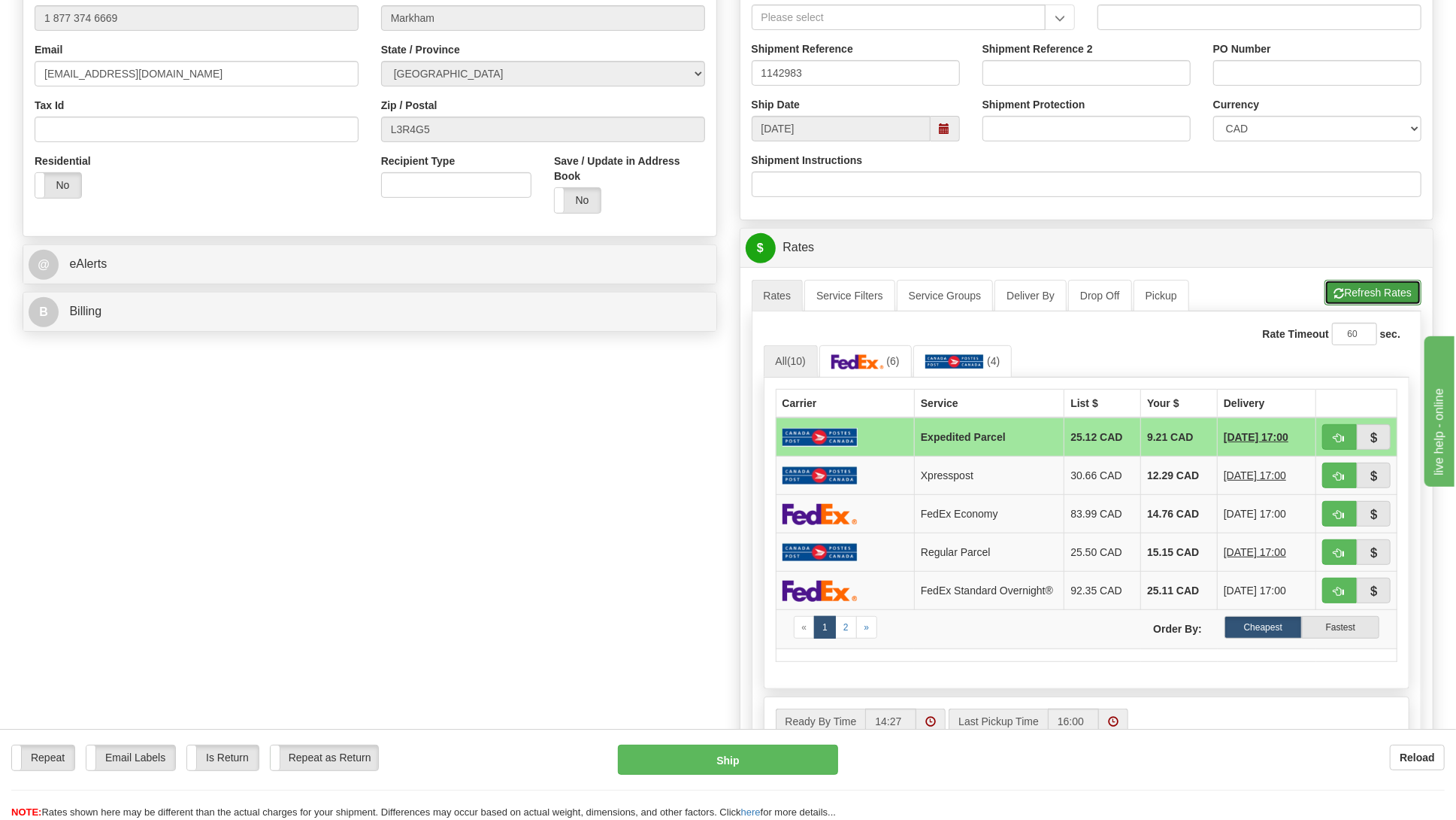
click at [1354, 294] on button "Refresh Rates" at bounding box center [1373, 293] width 97 height 26
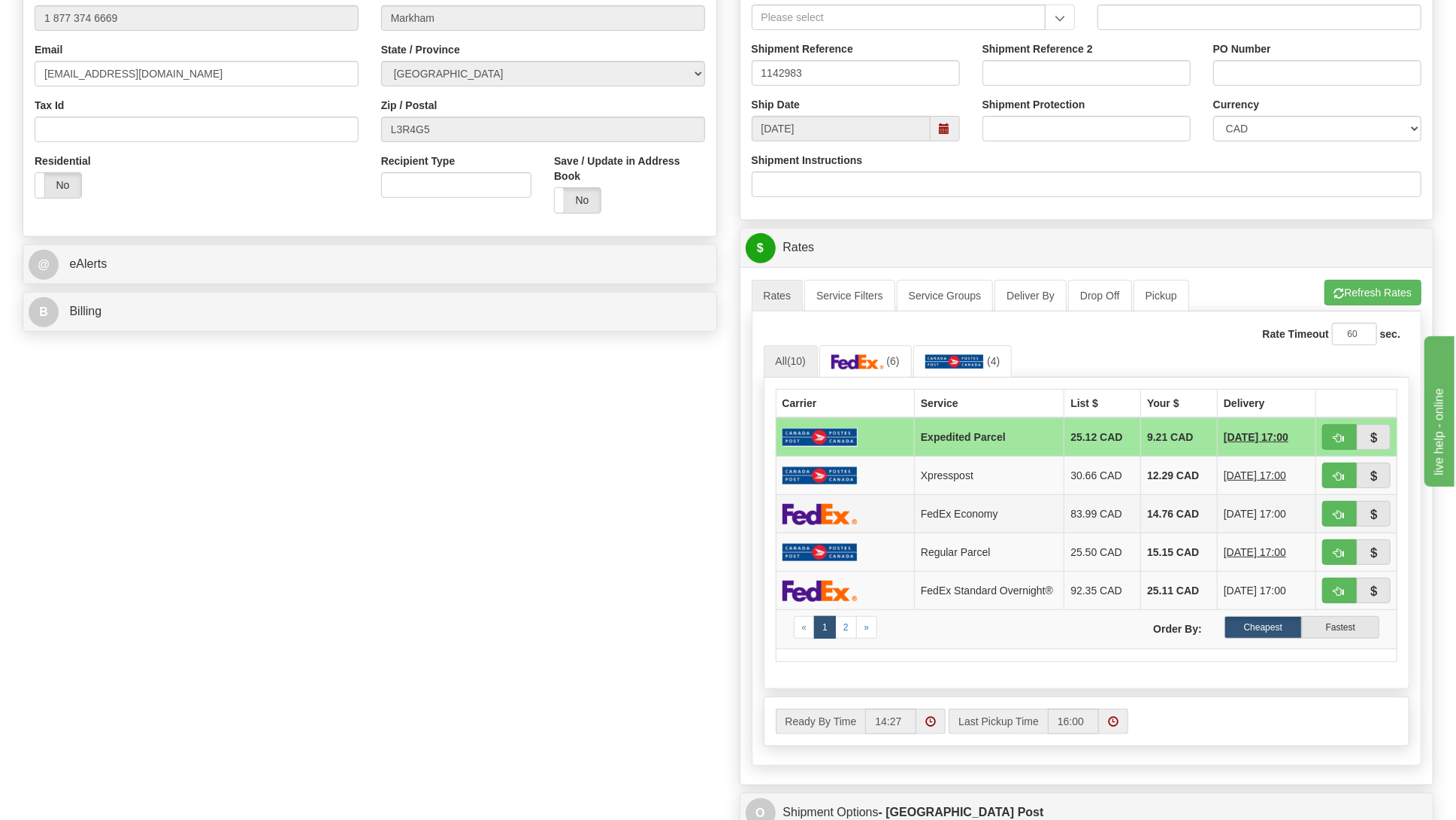
click at [1149, 521] on td "14.76 CAD" at bounding box center [1180, 514] width 77 height 38
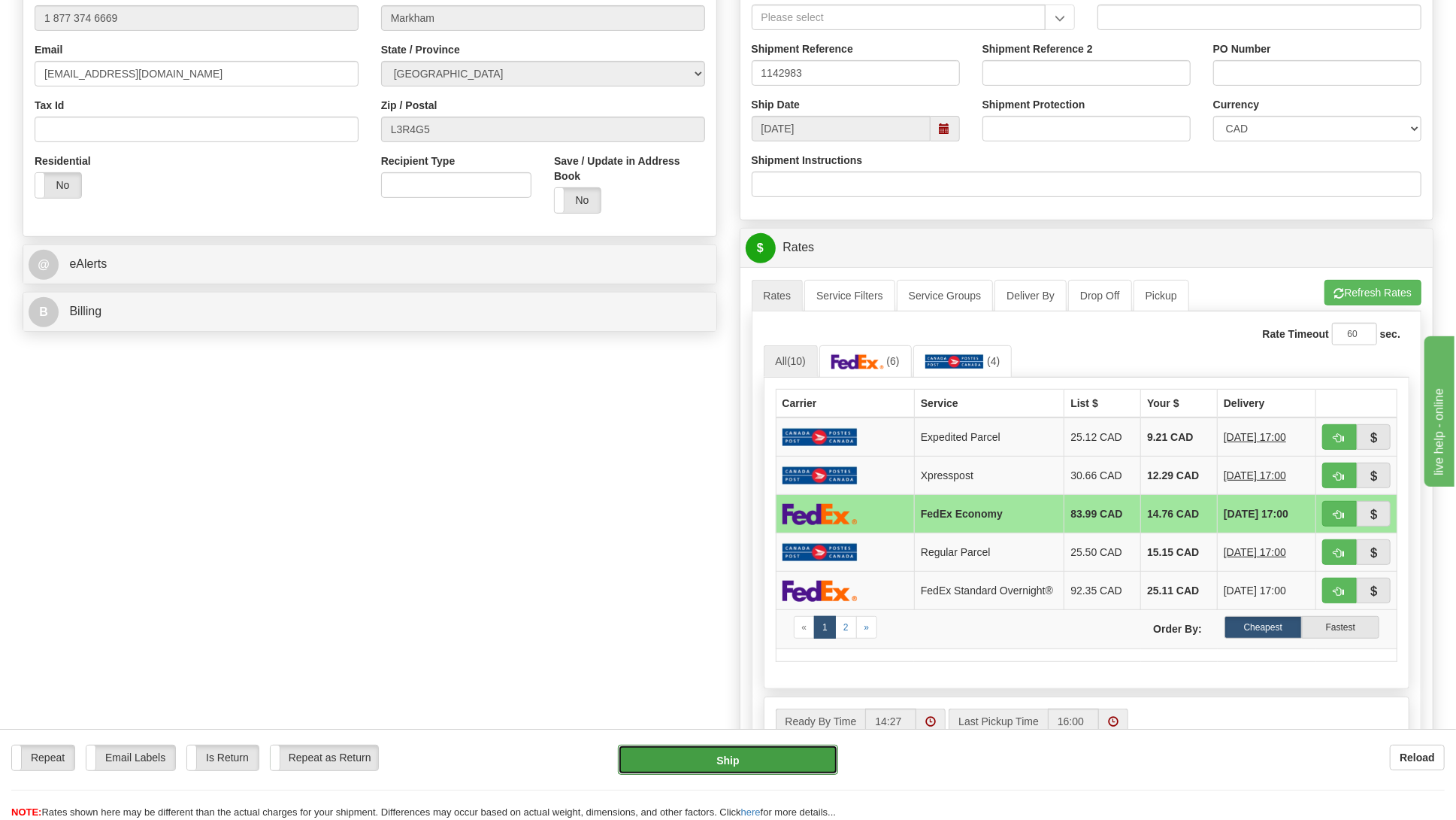
click at [720, 757] on button "Ship" at bounding box center [728, 759] width 220 height 30
type input "20"
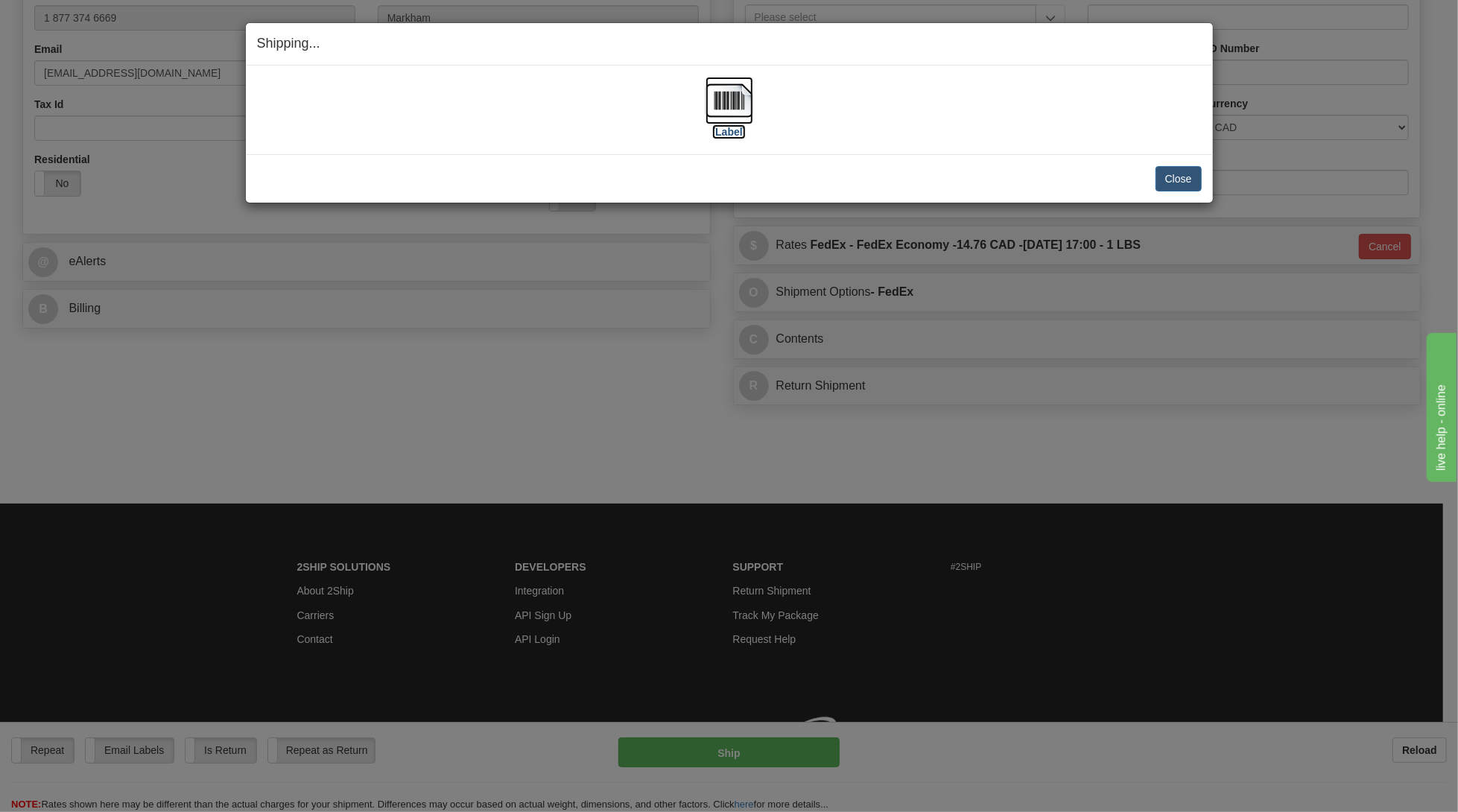
click at [726, 103] on img at bounding box center [729, 101] width 47 height 47
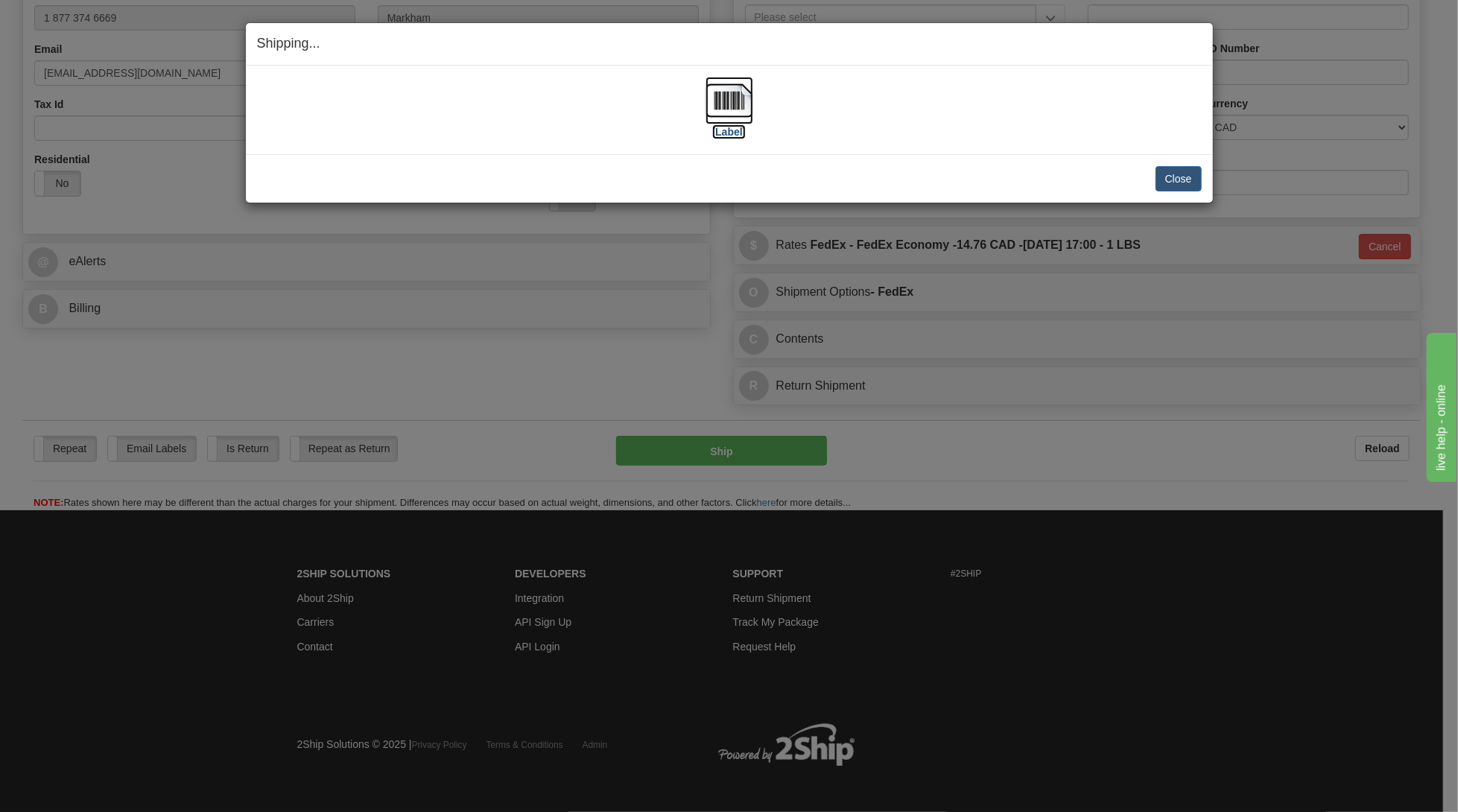
click at [723, 127] on label "[Label]" at bounding box center [729, 132] width 35 height 15
